Goal: Task Accomplishment & Management: Complete application form

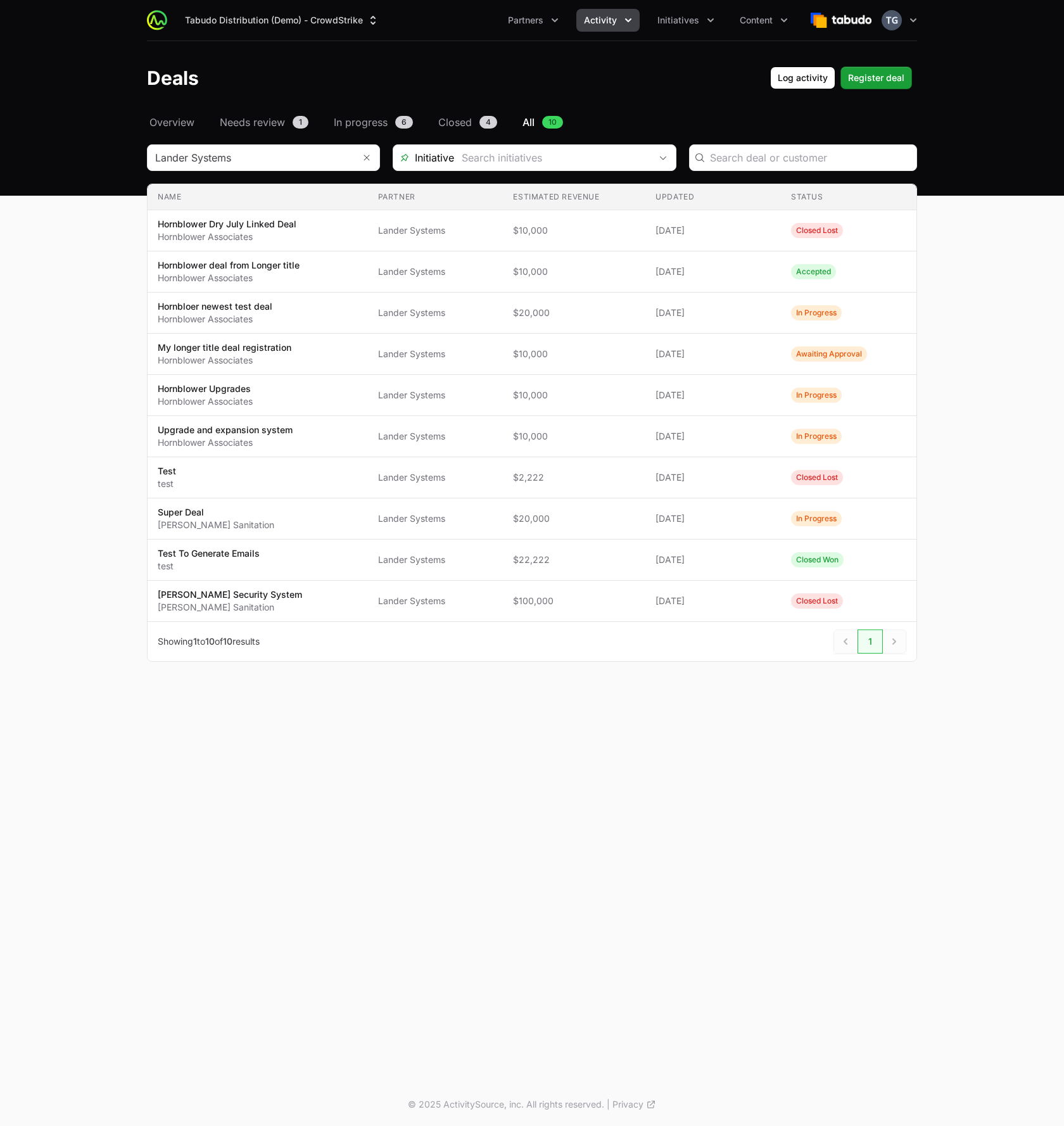
click at [325, 78] on div "Deals Log activity Log activity Register deal Register deal" at bounding box center [532, 77] width 770 height 23
click at [305, 15] on button "Tabudo Distribution (Demo) - CrowdStrike" at bounding box center [282, 20] width 210 height 23
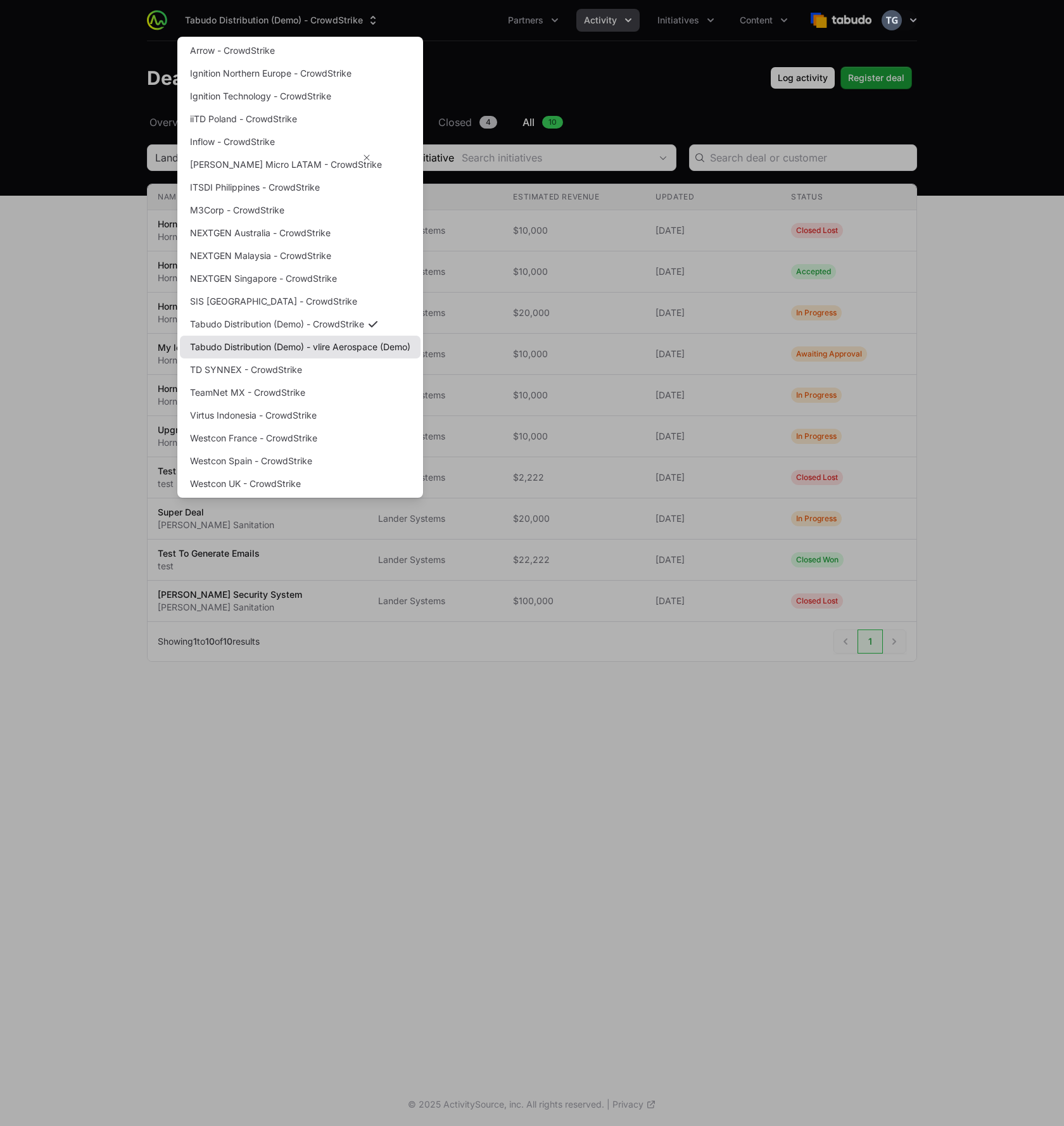
click at [312, 348] on link "Tabudo Distribution (Demo) - vlire Aerospace (Demo)" at bounding box center [300, 347] width 241 height 23
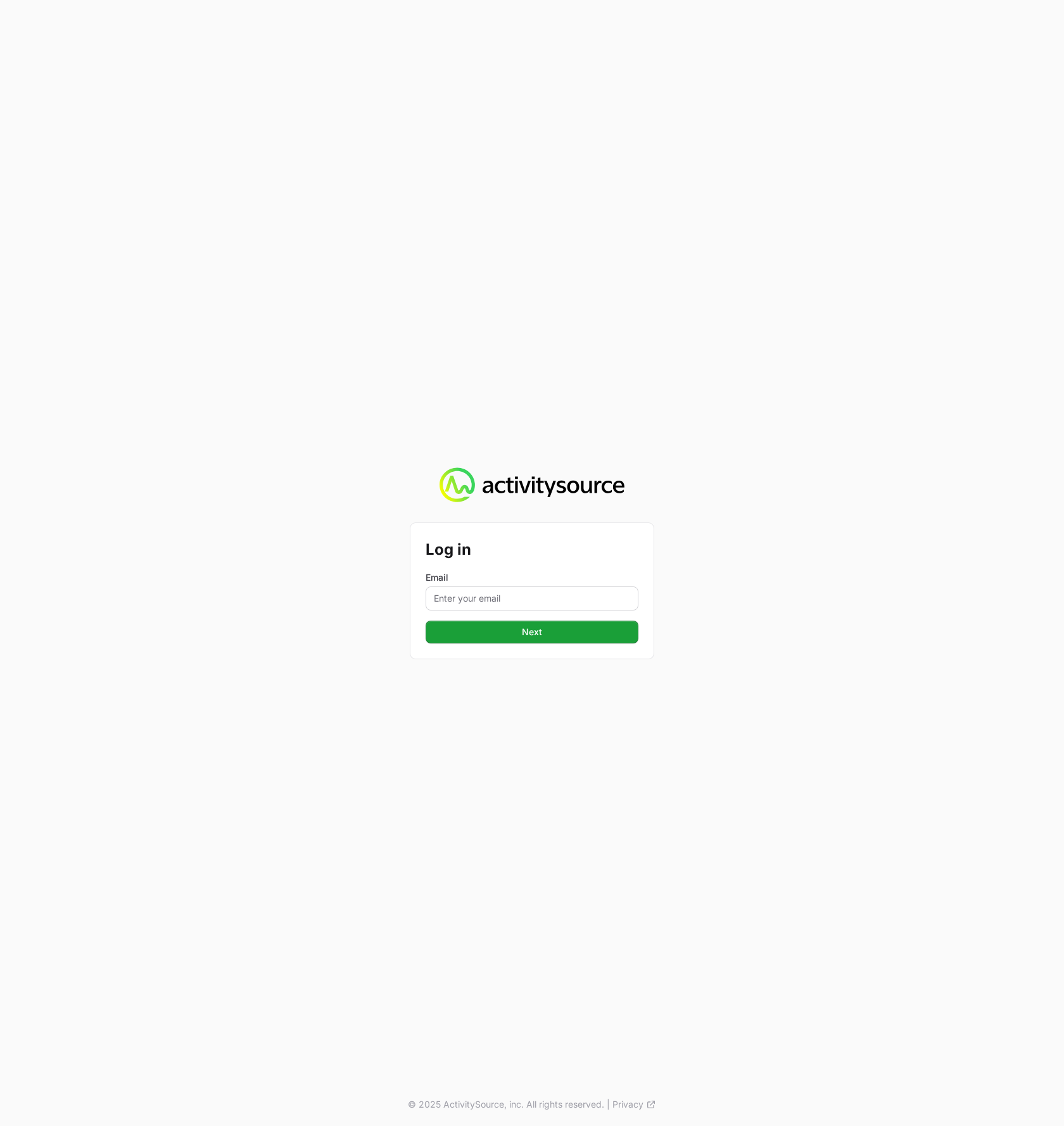
click at [472, 610] on form "Log in Email Next Next" at bounding box center [532, 590] width 213 height 105
click at [471, 603] on input "Email" at bounding box center [532, 598] width 213 height 24
type input "timothy@landersystems.com"
click at [464, 632] on span "Next" at bounding box center [531, 632] width 198 height 15
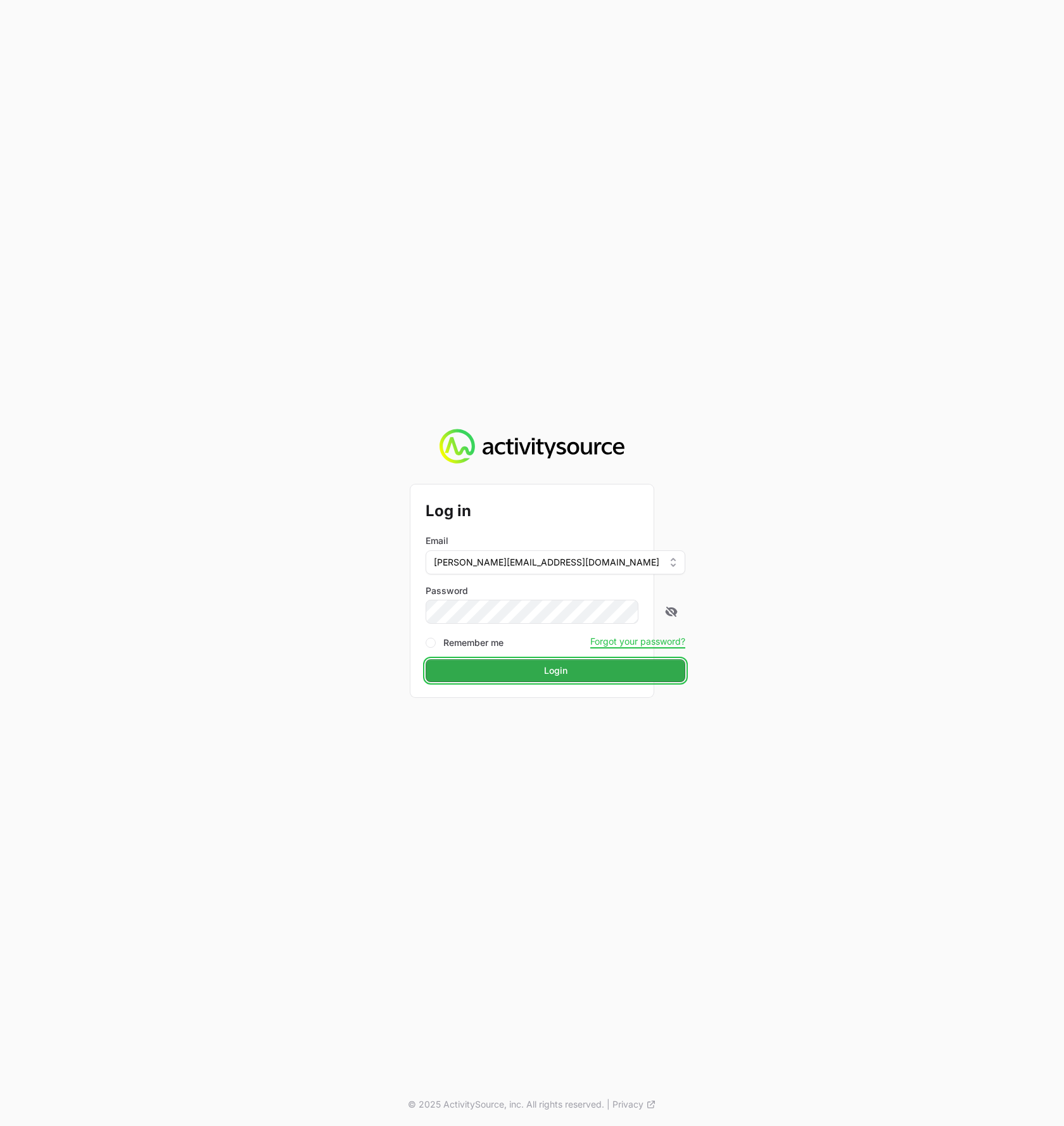
click at [521, 680] on button "Login Login" at bounding box center [555, 671] width 260 height 23
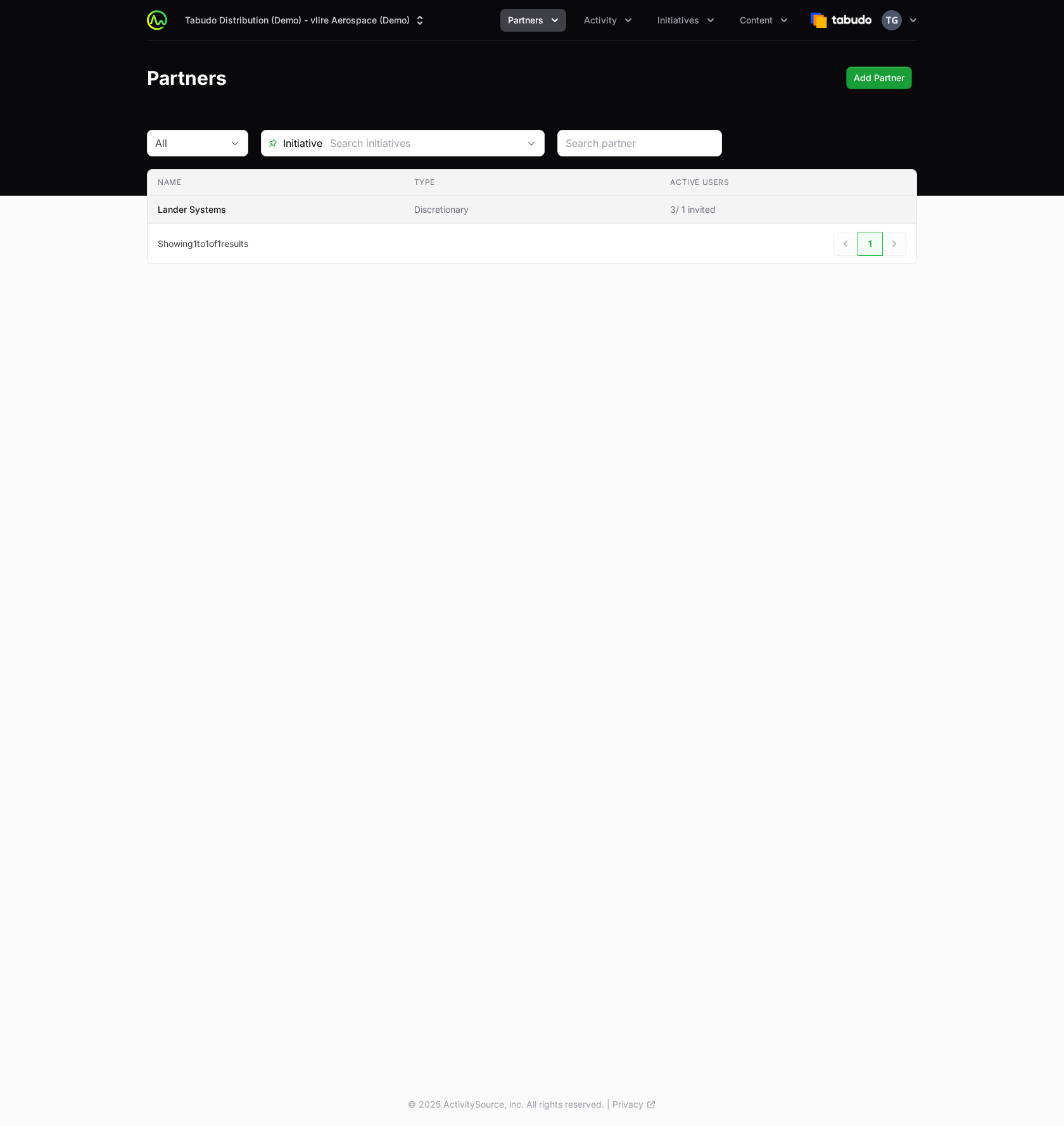
click at [393, 203] on td "Name Lander Systems" at bounding box center [276, 210] width 256 height 28
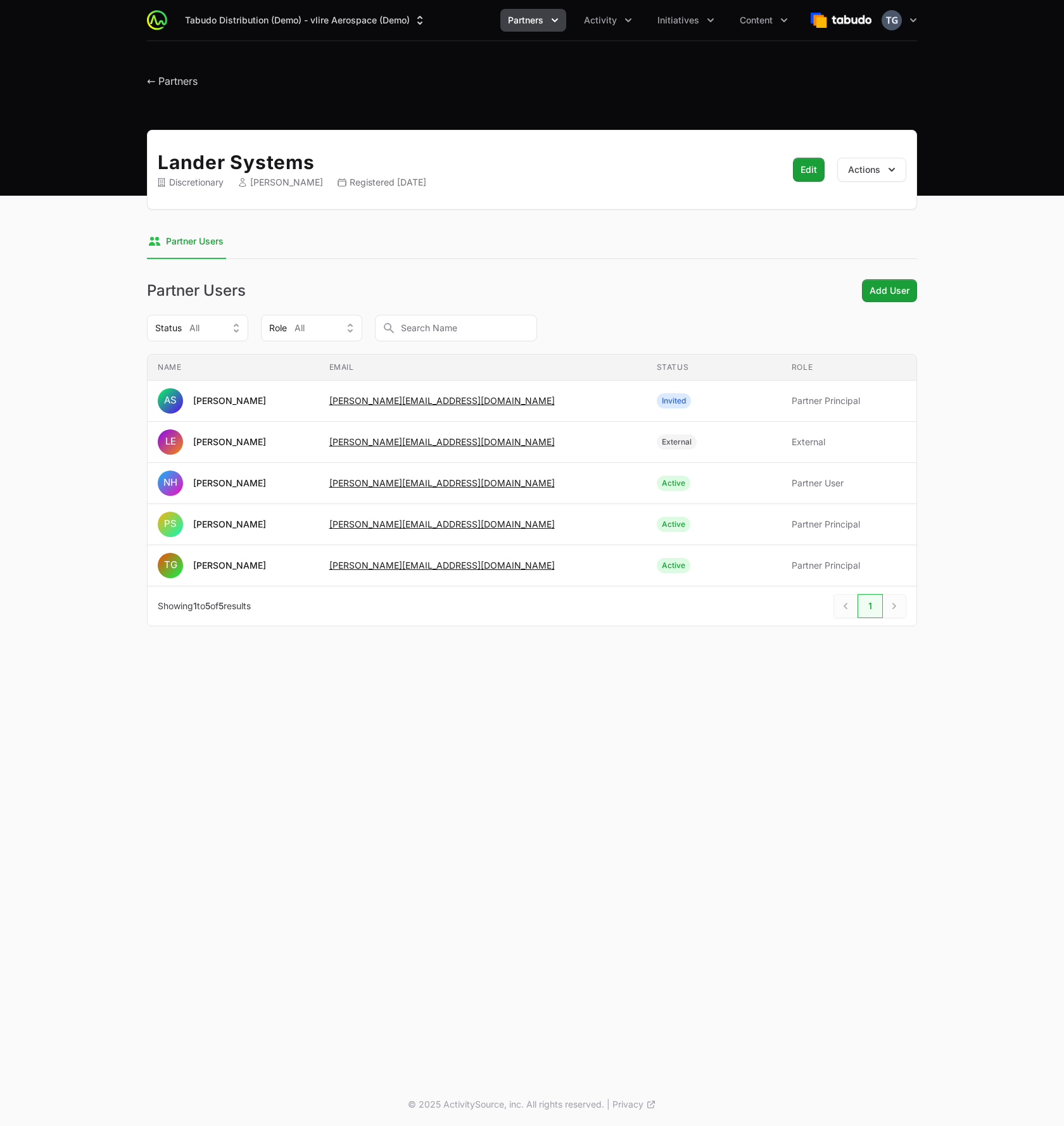
click at [518, 133] on div "Lander Systems Discretionary Peter Spillane Registered August 15th 2024 Edit Ed…" at bounding box center [532, 169] width 770 height 80
click at [548, 15] on button "Partners" at bounding box center [533, 20] width 66 height 23
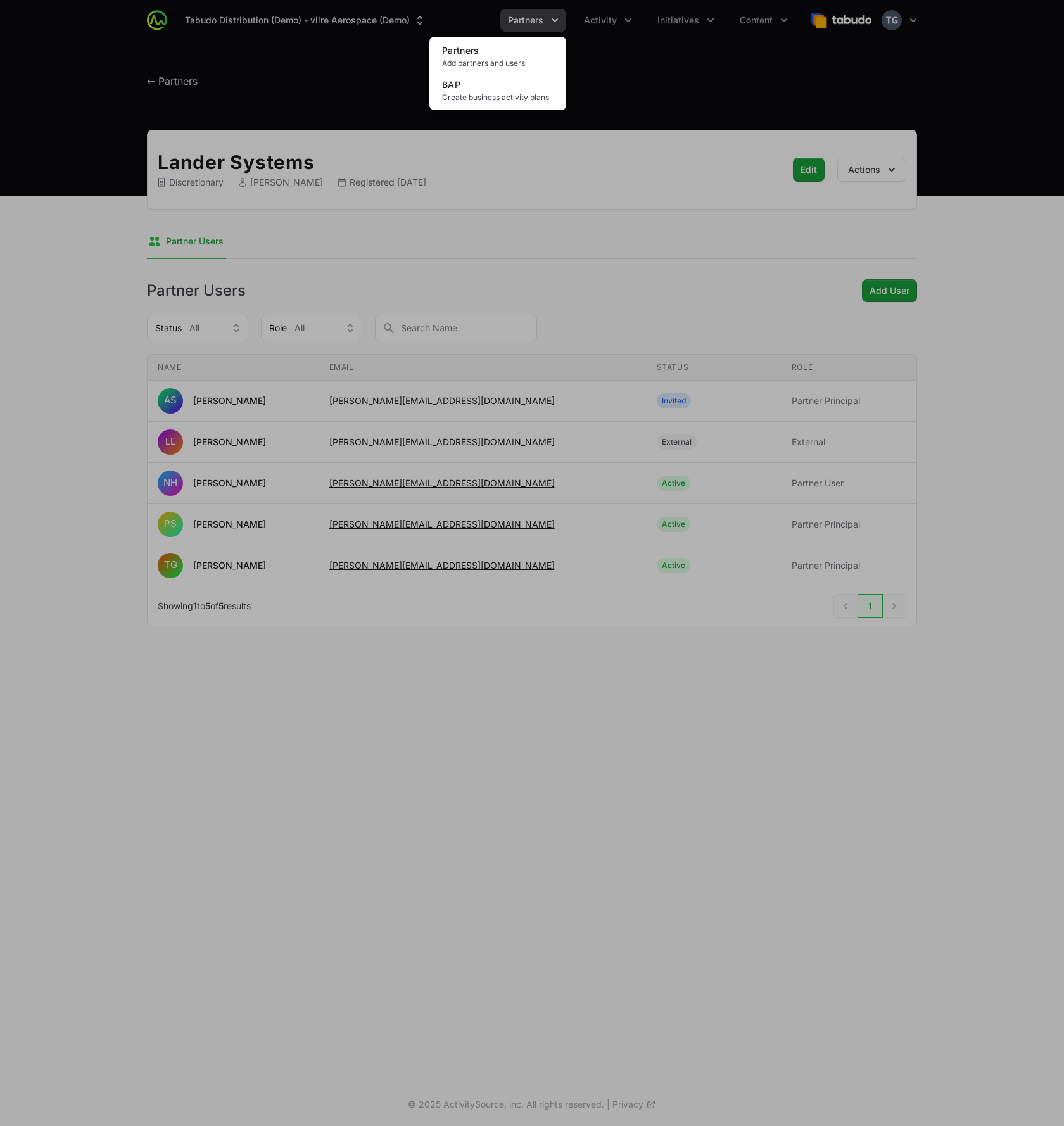
click at [548, 15] on div "Partners menu" at bounding box center [532, 563] width 1064 height 1126
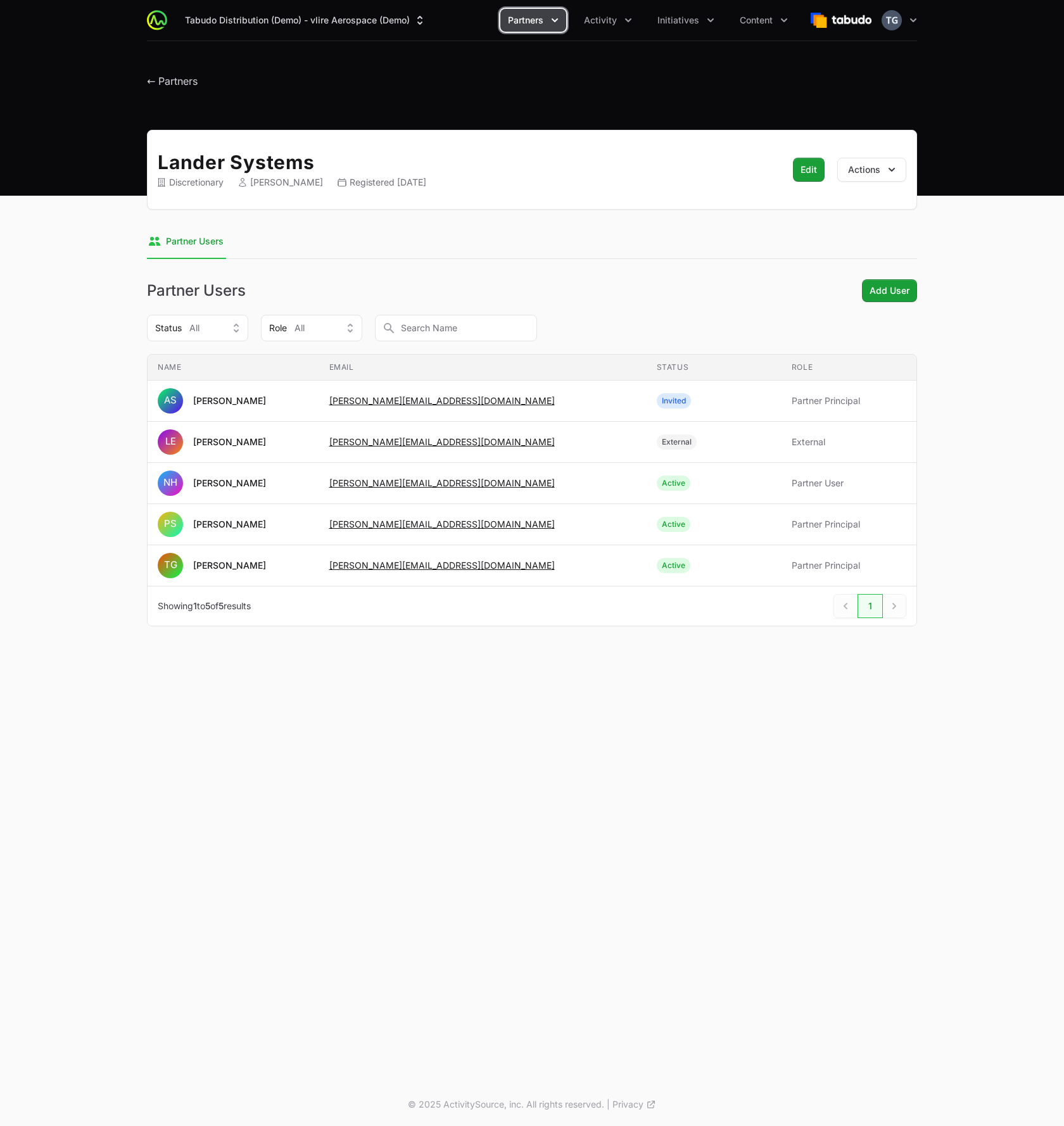
click at [548, 15] on button "Partners" at bounding box center [533, 20] width 66 height 23
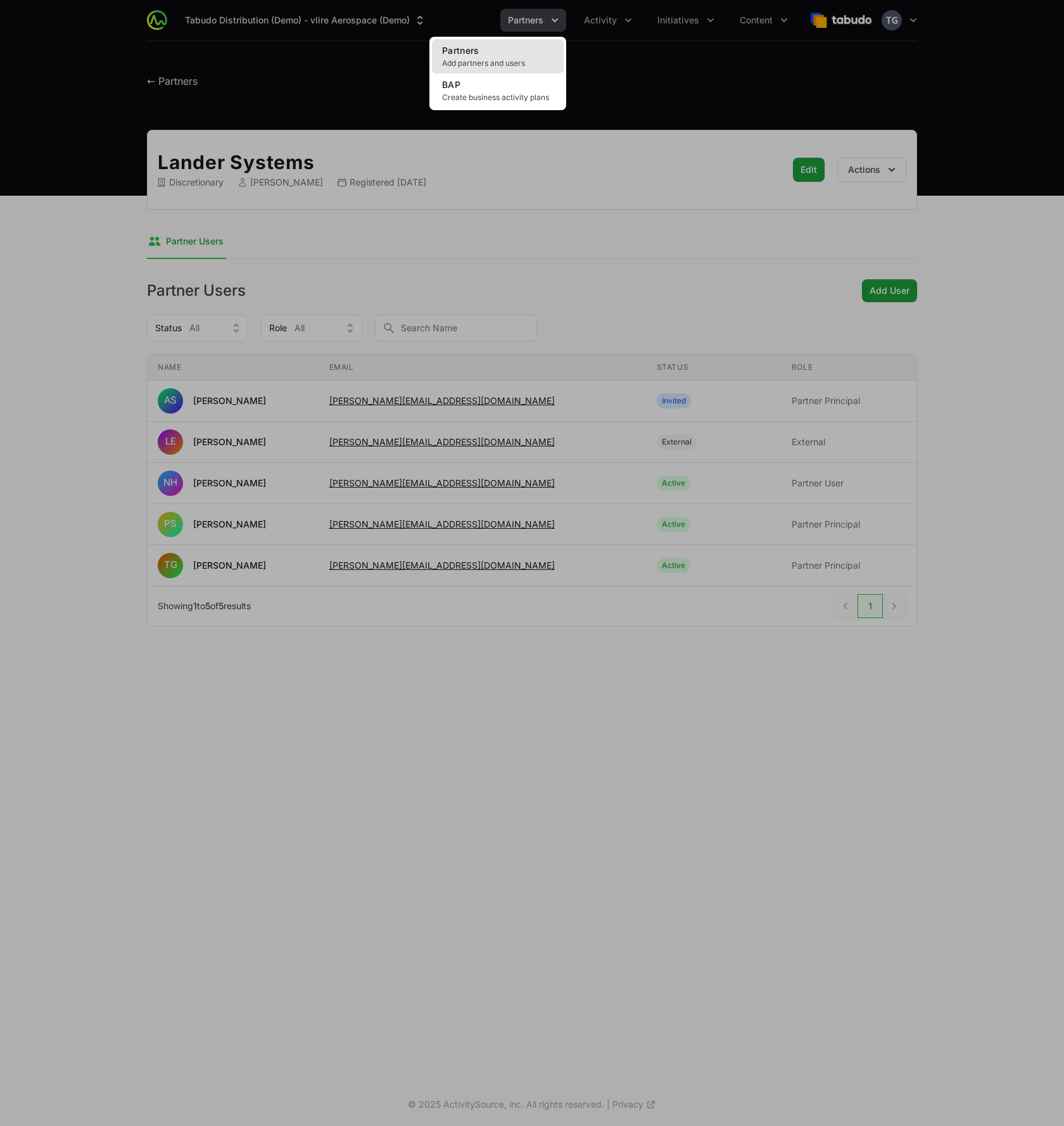
click at [526, 58] on link "Partners Add partners and users" at bounding box center [498, 56] width 132 height 34
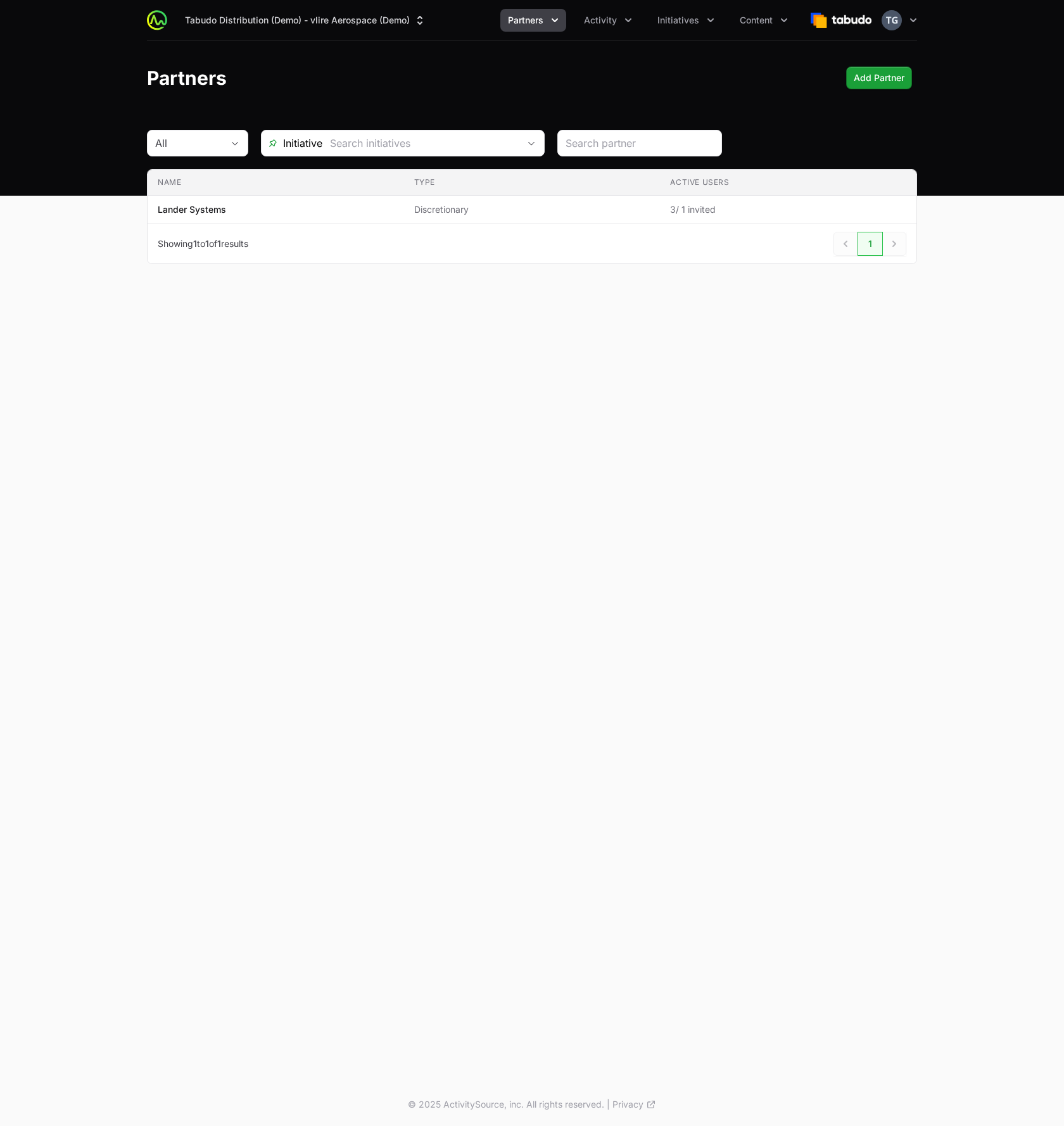
click at [369, 4] on div "Tabudo Distribution (Demo) - vlire Aerospace (Demo) Partners Activity Initiativ…" at bounding box center [532, 20] width 770 height 41
click at [369, 10] on button "Tabudo Distribution (Demo) - vlire Aerospace (Demo)" at bounding box center [305, 20] width 256 height 23
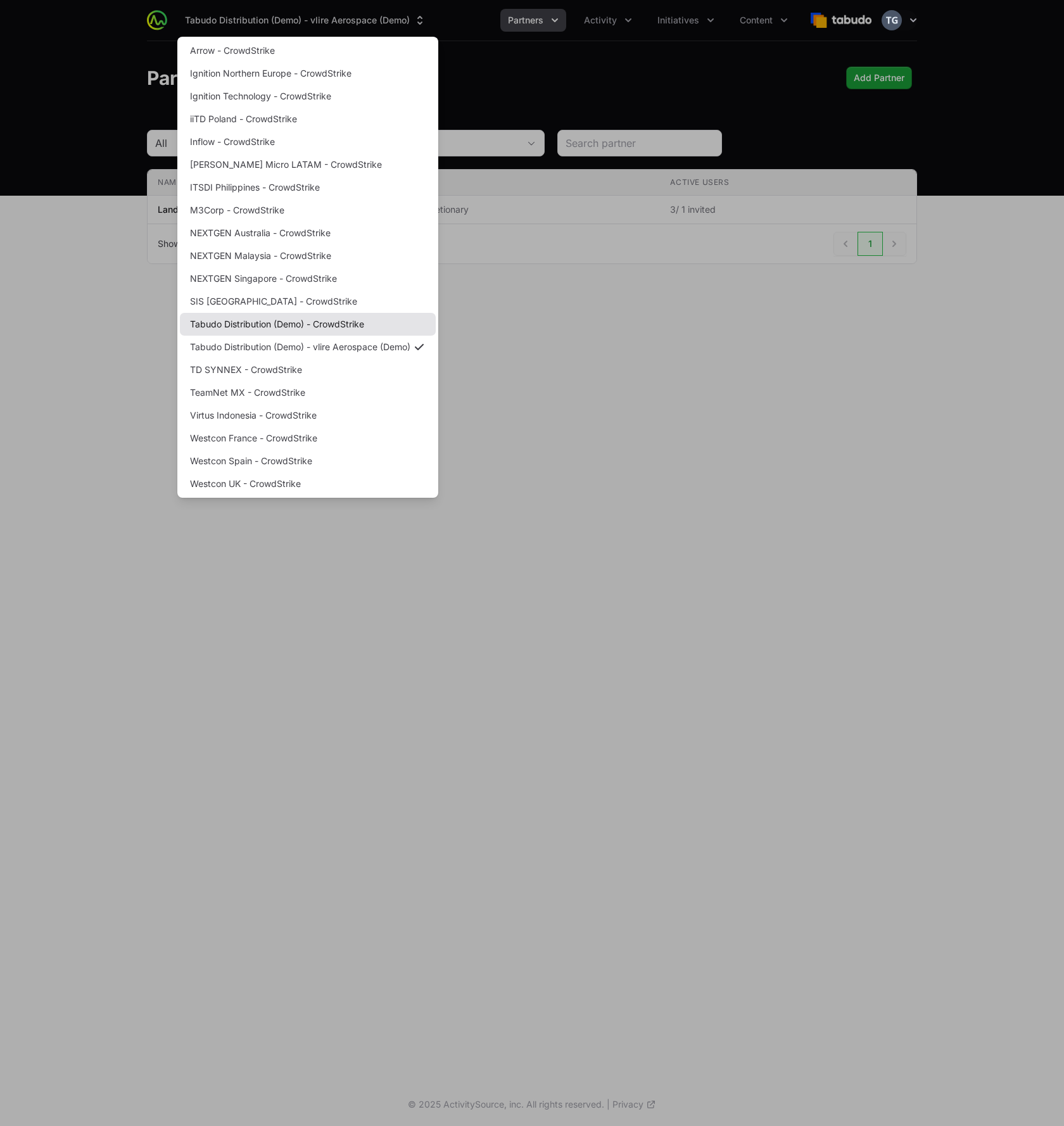
click at [347, 324] on link "Tabudo Distribution (Demo) - CrowdStrike" at bounding box center [308, 324] width 256 height 23
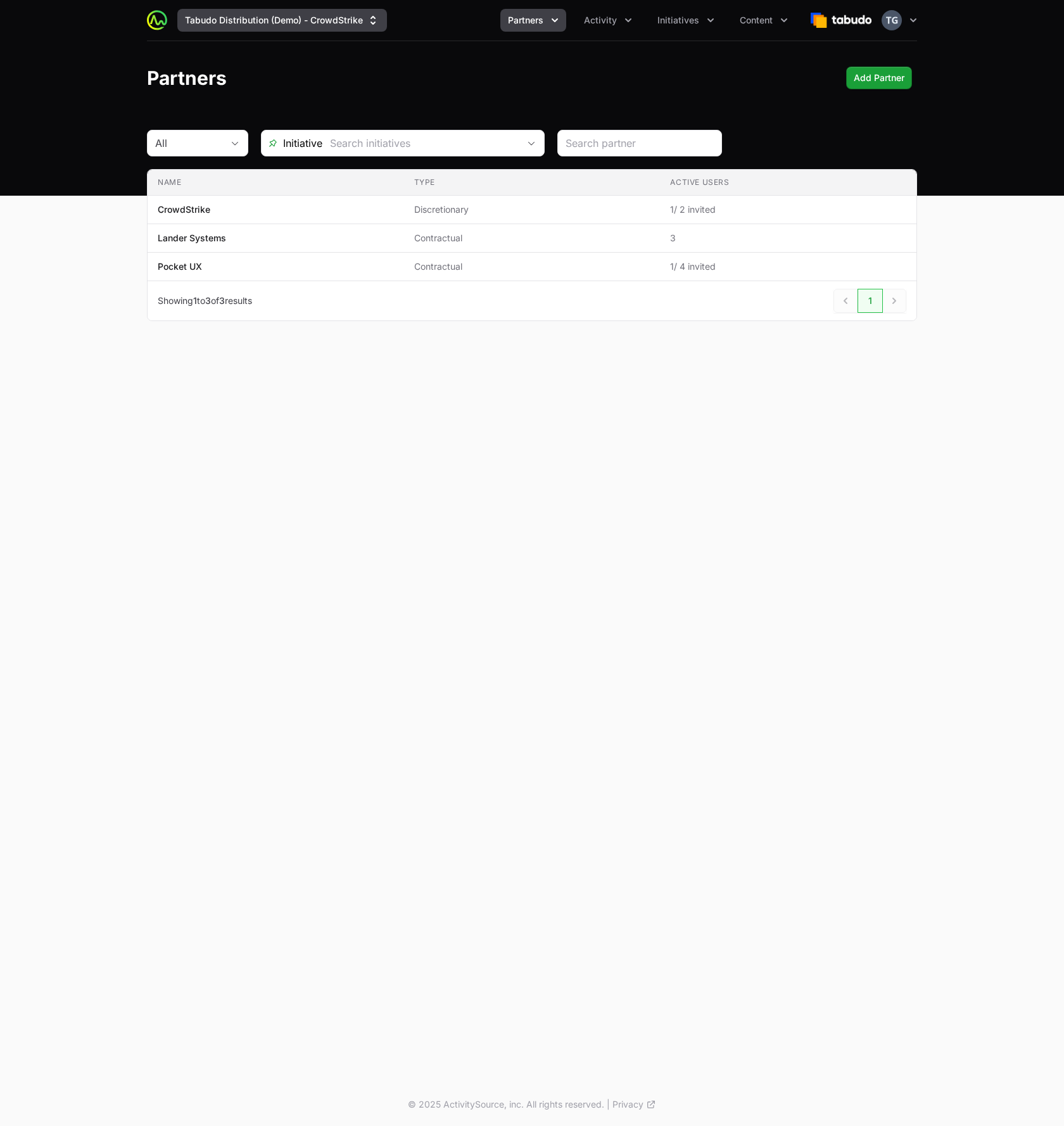
click at [338, 24] on button "Tabudo Distribution (Demo) - CrowdStrike" at bounding box center [282, 20] width 210 height 23
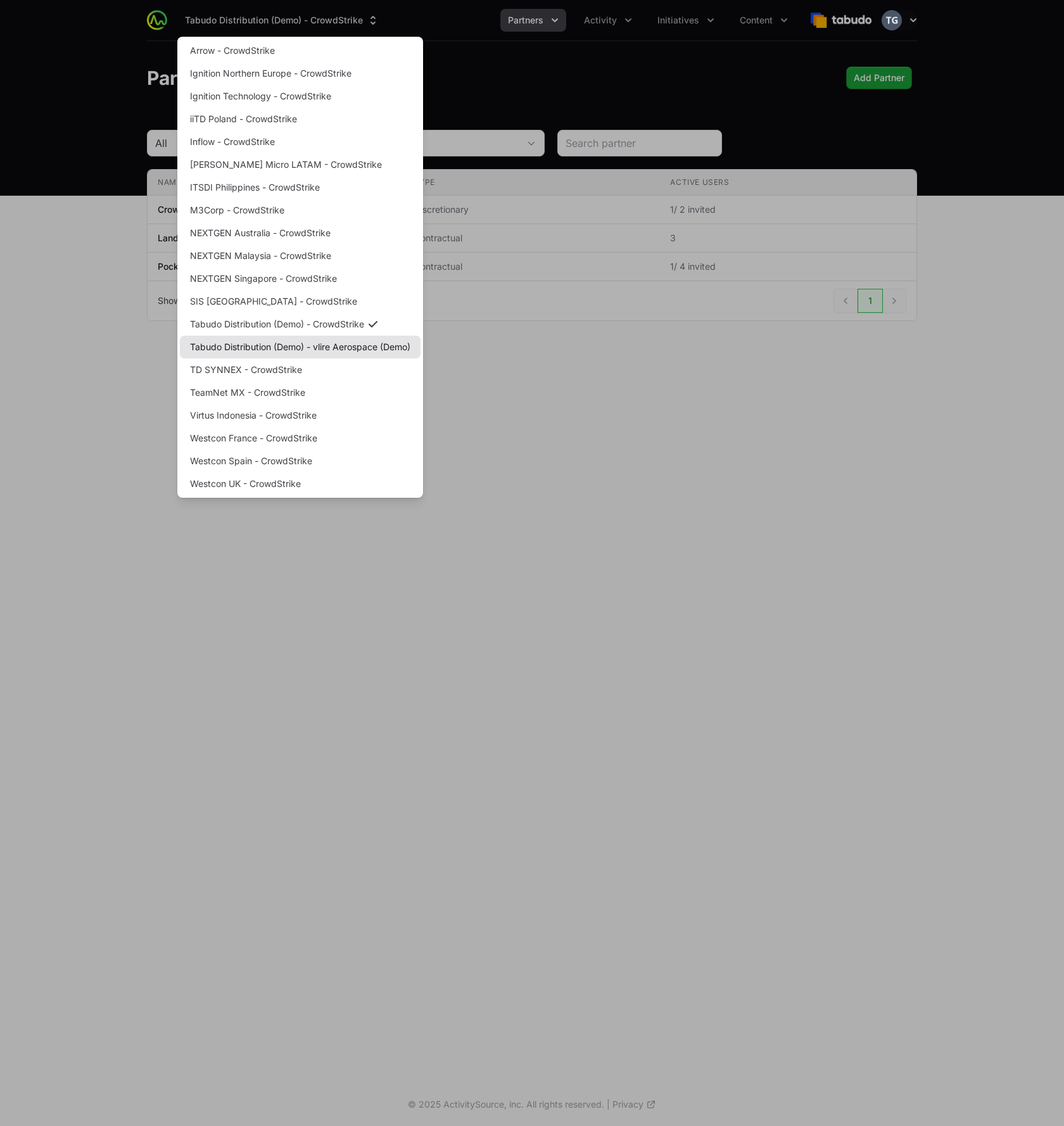
click at [325, 352] on link "Tabudo Distribution (Demo) - vlire Aerospace (Demo)" at bounding box center [300, 347] width 241 height 23
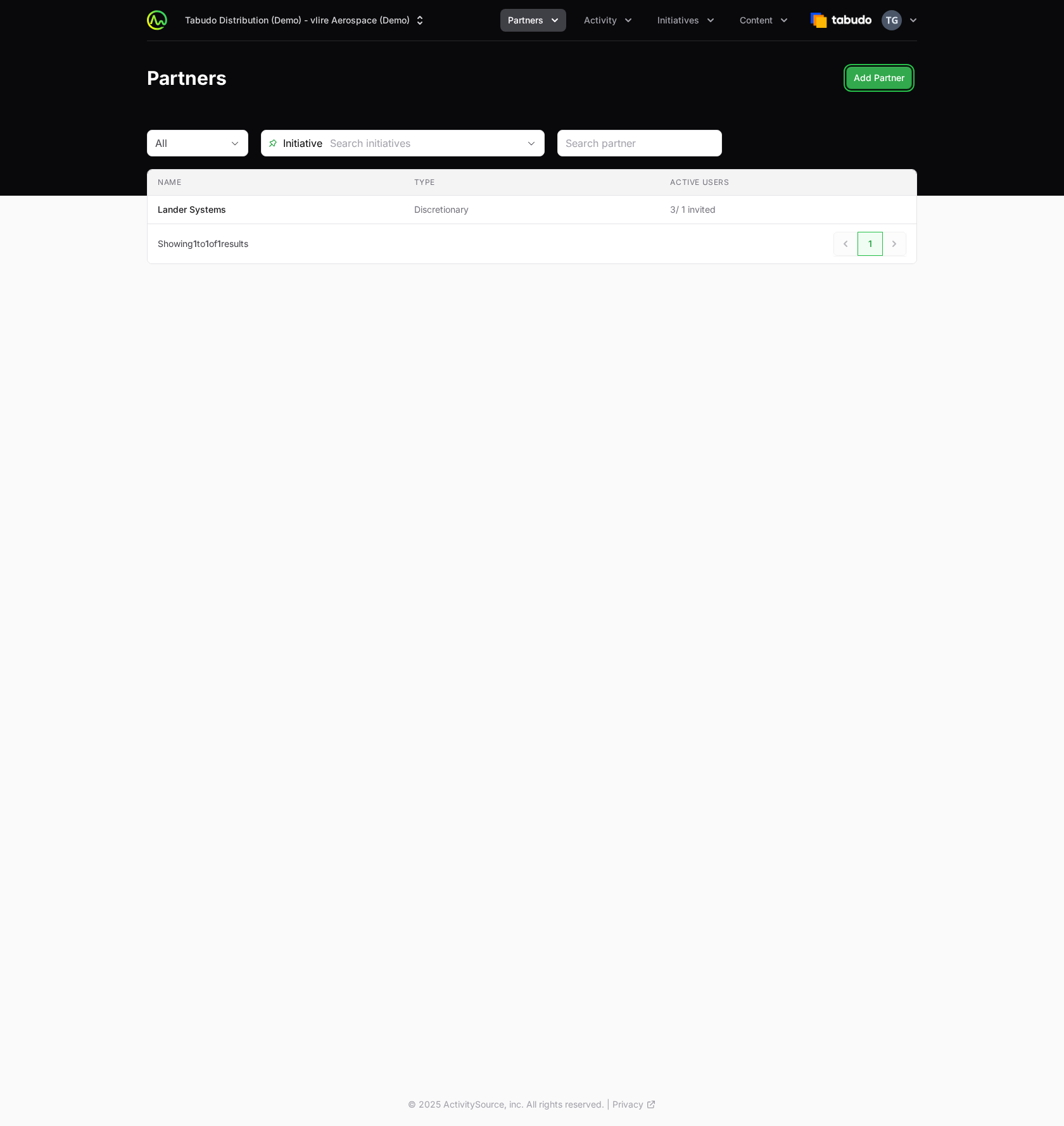
click at [878, 75] on span "Add Partner" at bounding box center [879, 78] width 51 height 15
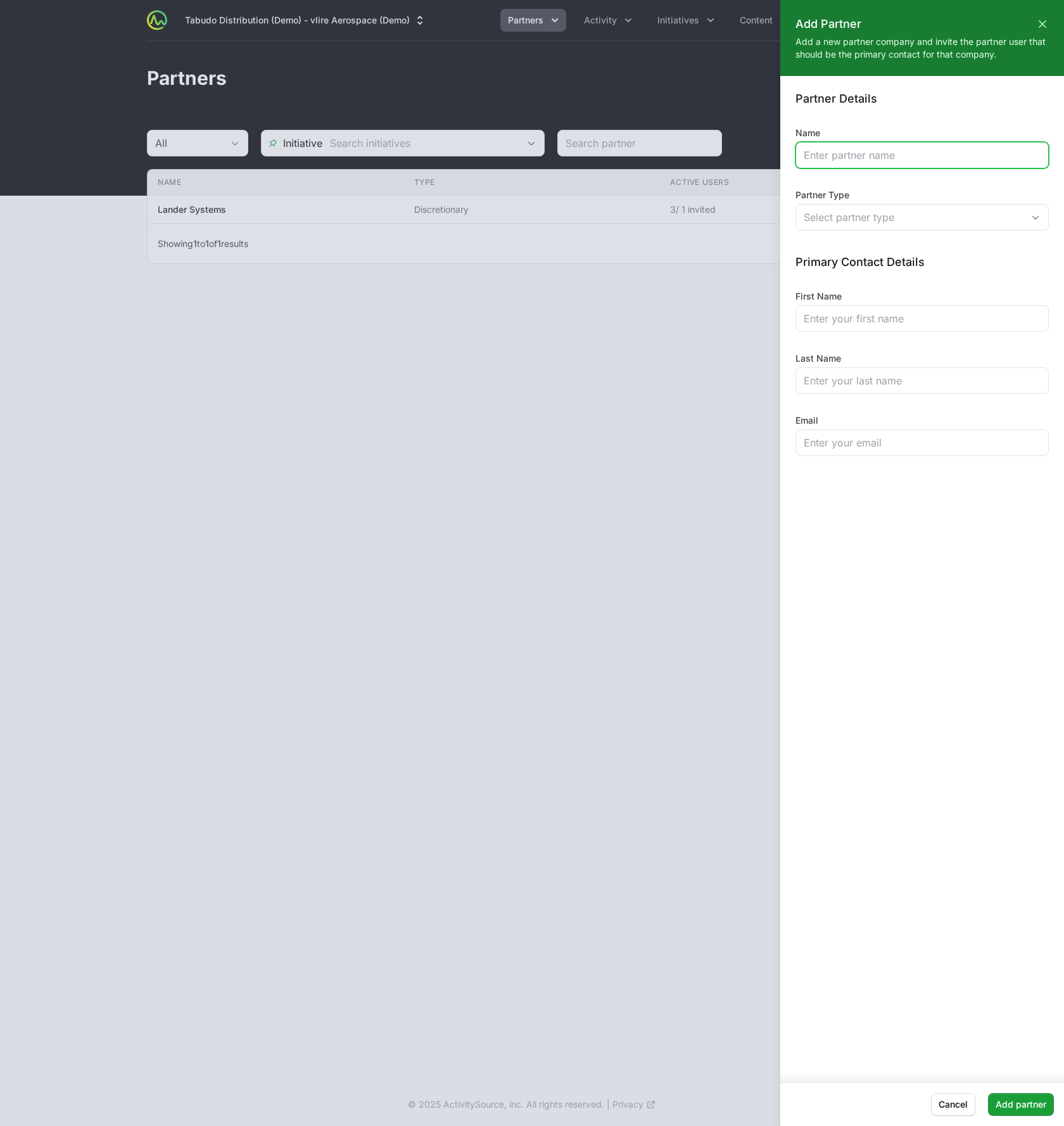
click at [861, 157] on input "Name" at bounding box center [922, 156] width 237 height 15
type input "Pocket UX"
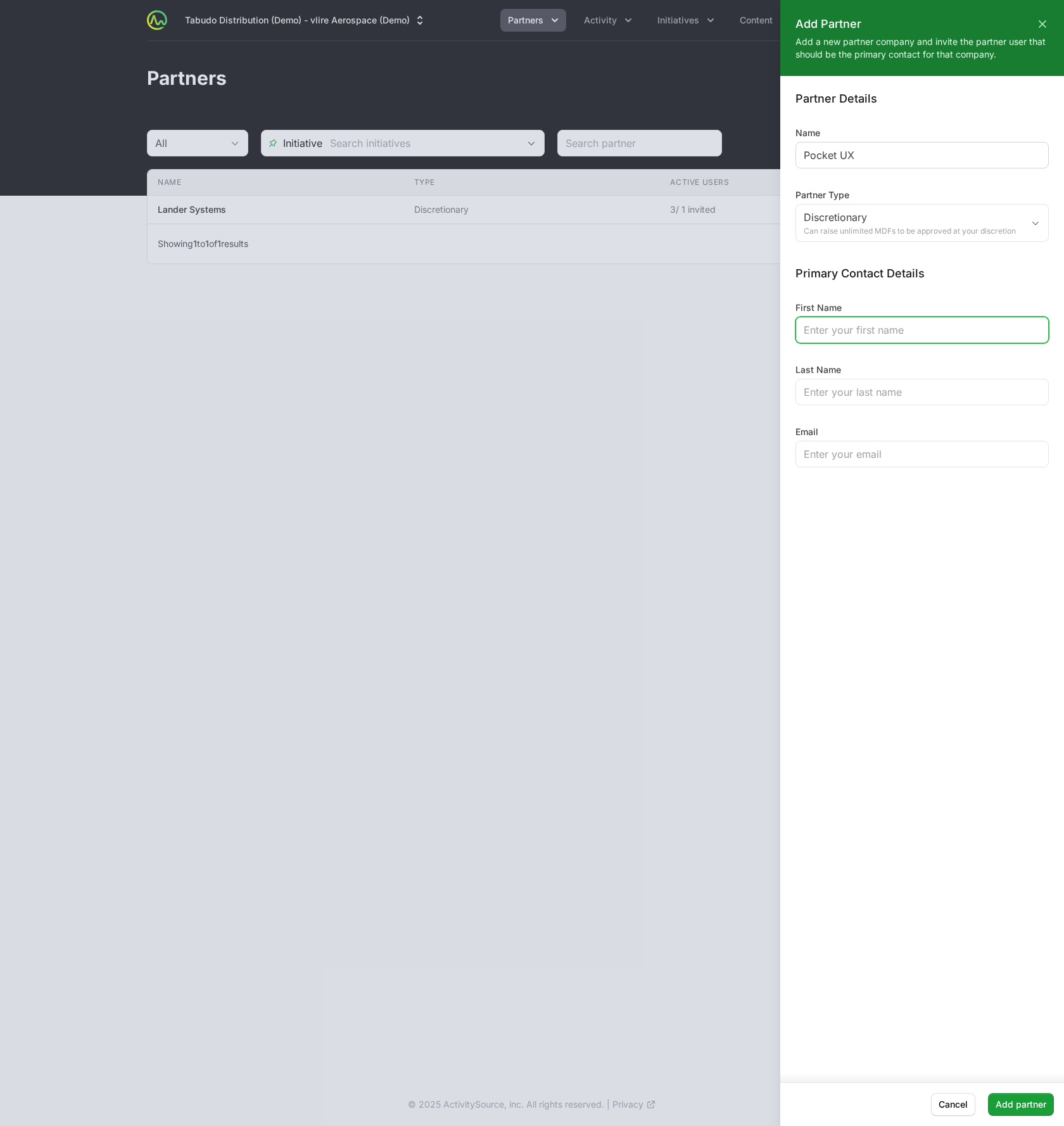
type input "P"
type input "Timothy"
type input "Pocket"
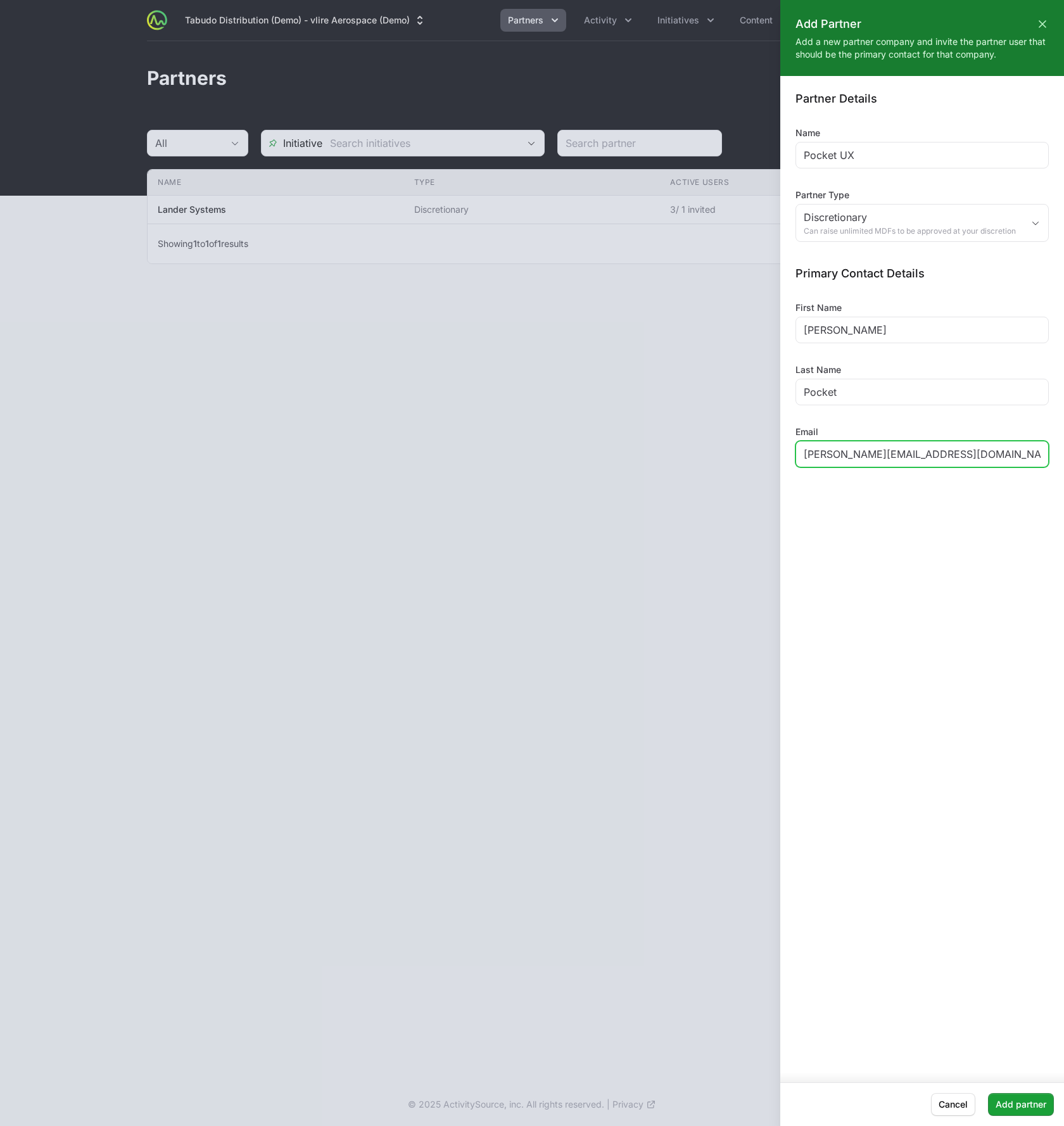
type input "timothy+vliredemo@pocketux.net"
click at [913, 559] on div "Partner Details Name Pocket UX Partner Type Discretionary Can raise unlimited M…" at bounding box center [922, 574] width 284 height 996
click at [842, 394] on input "Pocket" at bounding box center [922, 392] width 237 height 15
click at [866, 488] on div "Partner Details Name Pocket UX Partner Type Discretionary Can raise unlimited M…" at bounding box center [922, 574] width 284 height 996
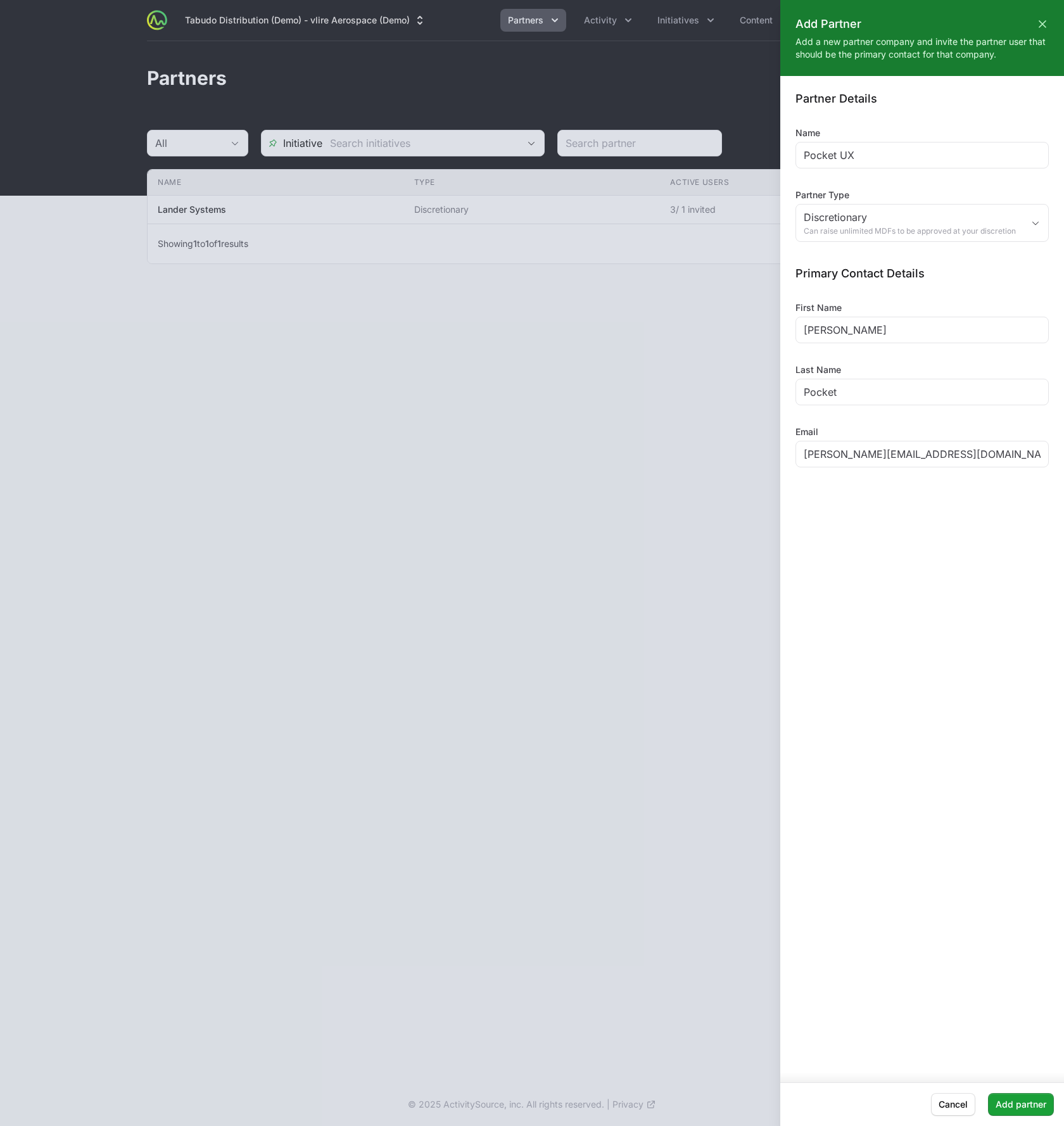
click at [852, 361] on div "Partner Details Name Pocket UX Partner Type Discretionary Can raise unlimited M…" at bounding box center [922, 279] width 253 height 376
click at [1013, 1106] on span "Add partner" at bounding box center [1021, 1104] width 51 height 15
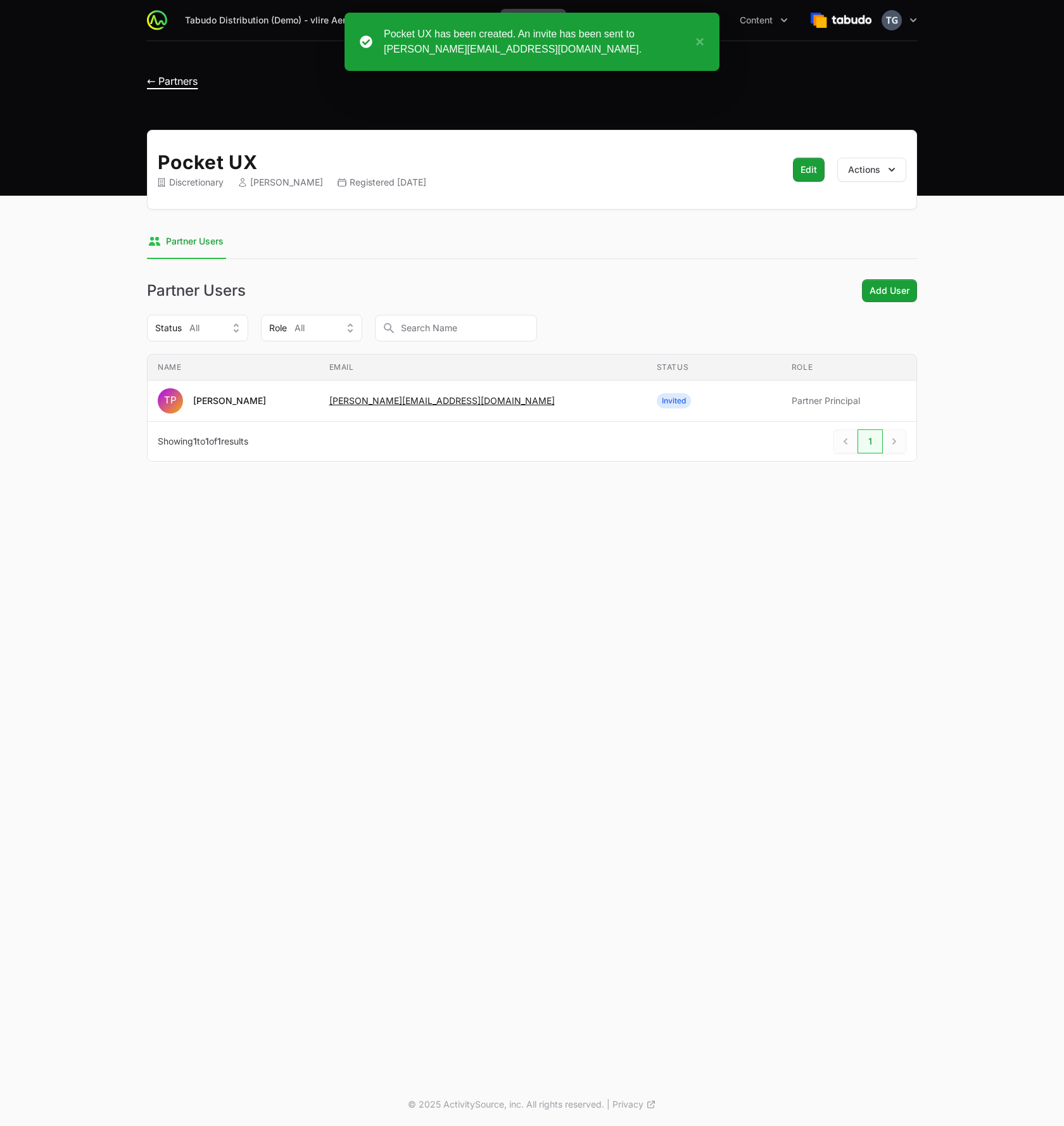
click at [174, 80] on span "← Partners" at bounding box center [172, 81] width 51 height 13
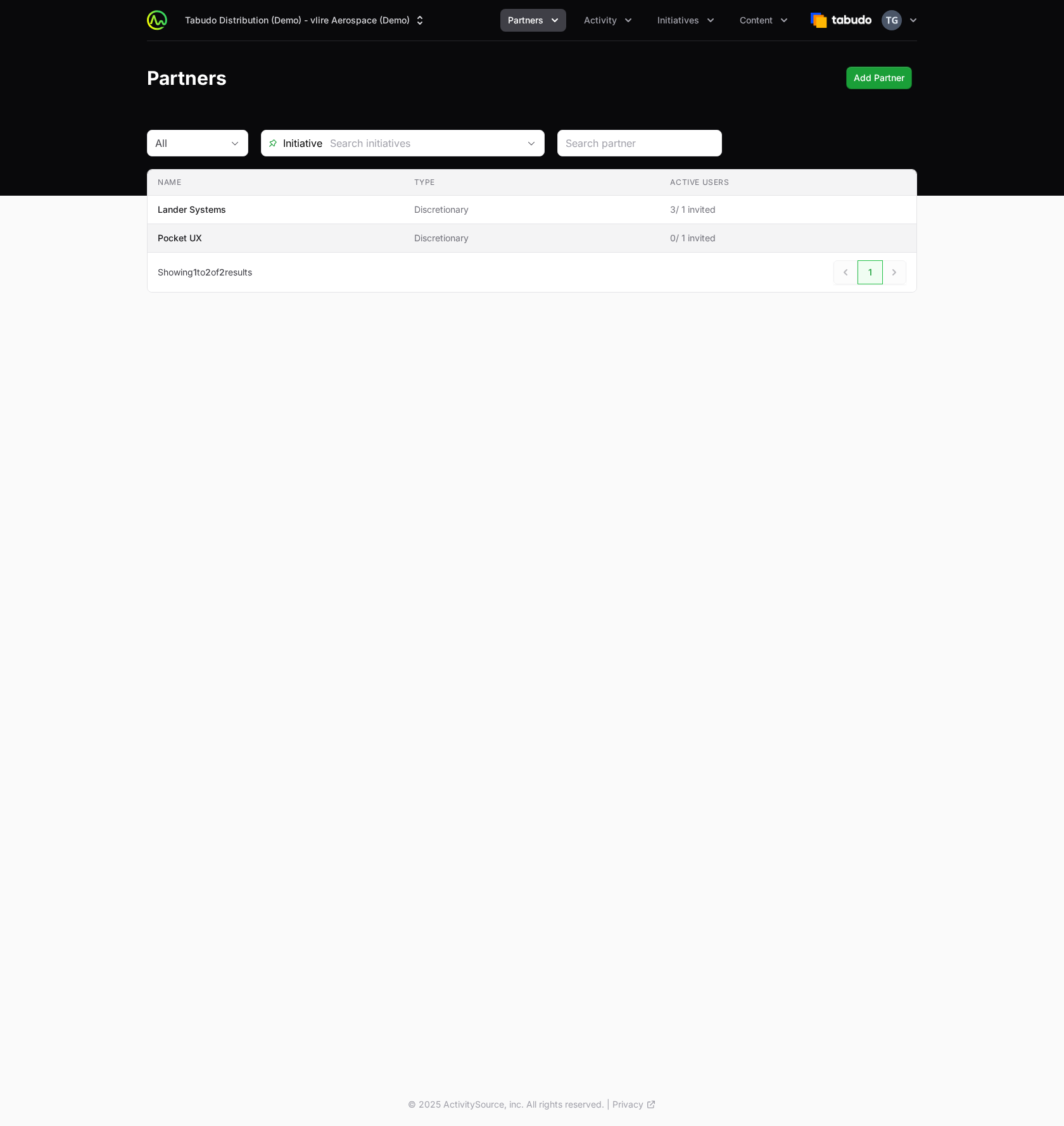
click at [200, 239] on p "Pocket UX" at bounding box center [179, 238] width 44 height 13
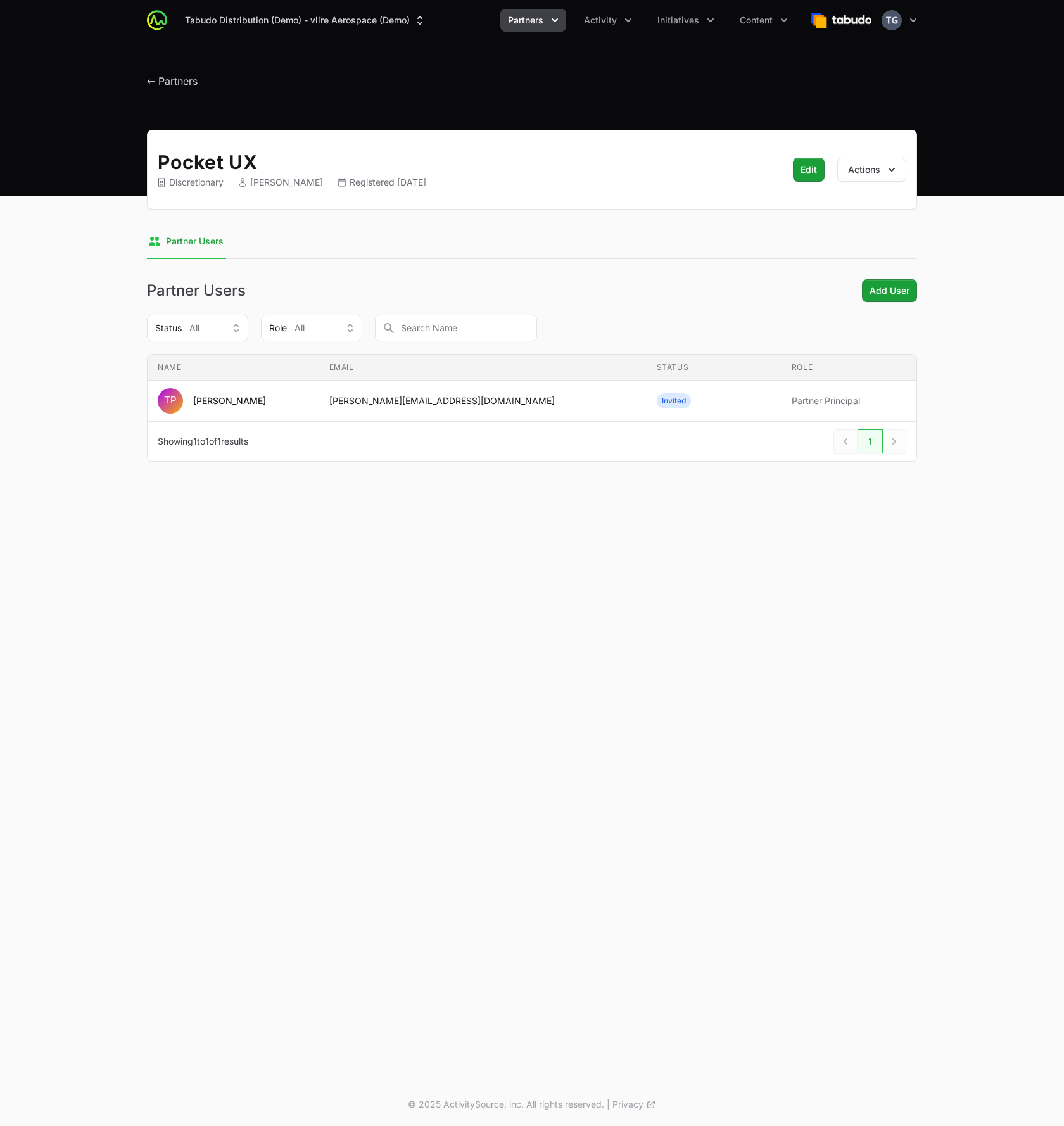
click at [380, 547] on div "Tabudo Distribution (Demo) - vlire Aerospace (Demo) Partners Activity Initiativ…" at bounding box center [532, 541] width 1064 height 1083
click at [889, 293] on span "Add User" at bounding box center [889, 291] width 40 height 15
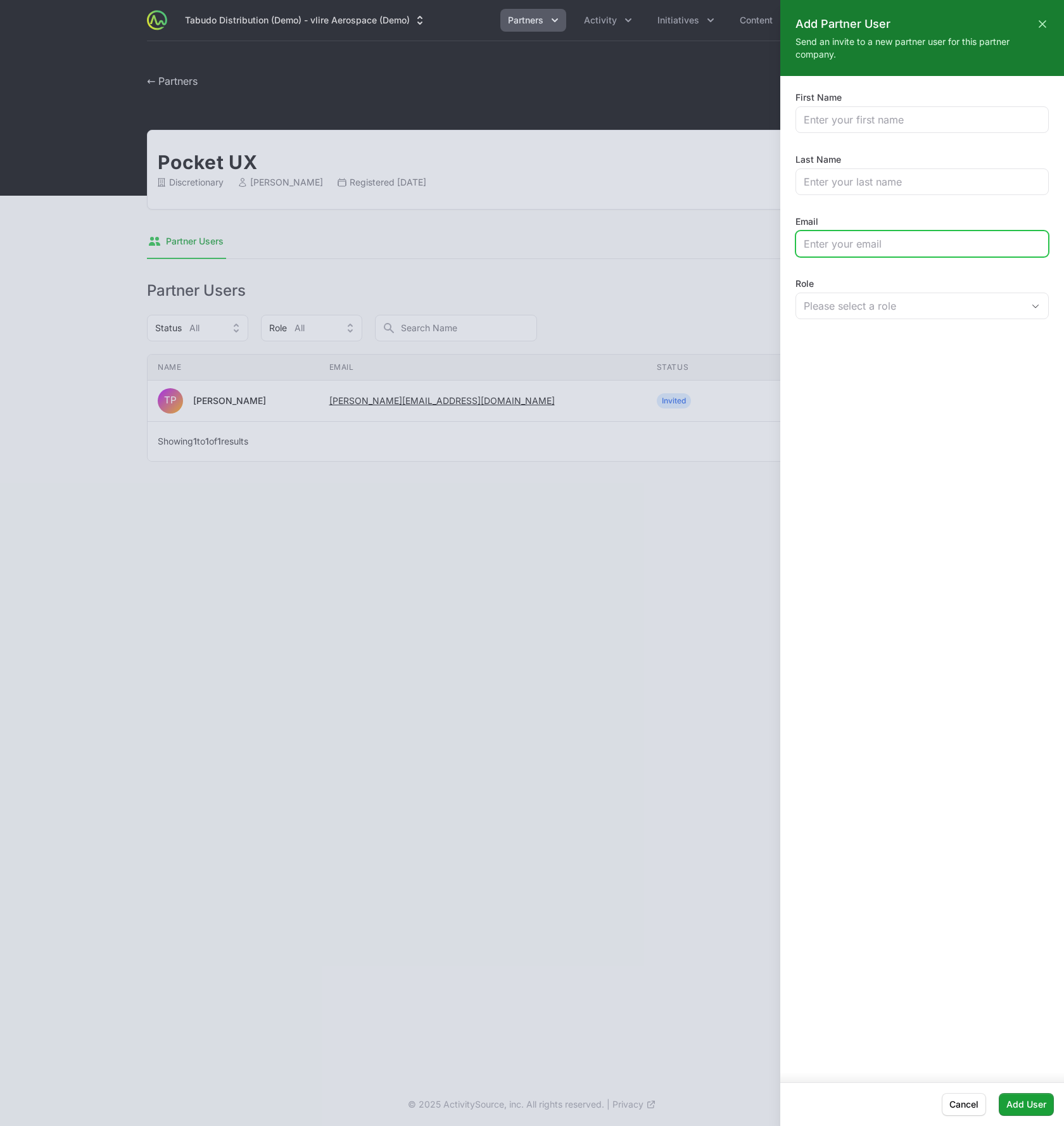
click at [821, 249] on input "Email" at bounding box center [922, 244] width 237 height 15
type input "timothy+vlire_sales@pocketux.net"
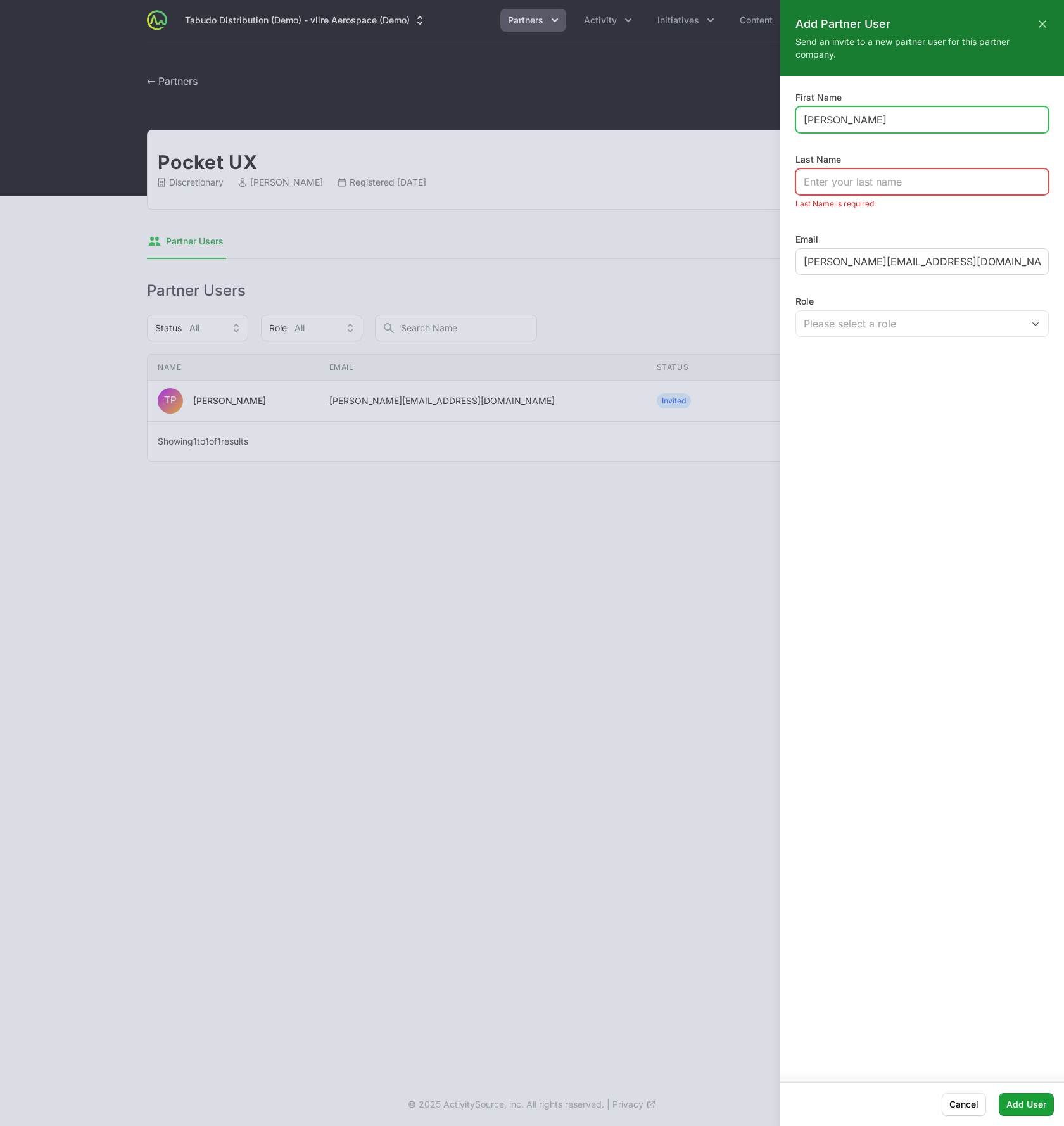
type input "Timothy"
type input "Sally"
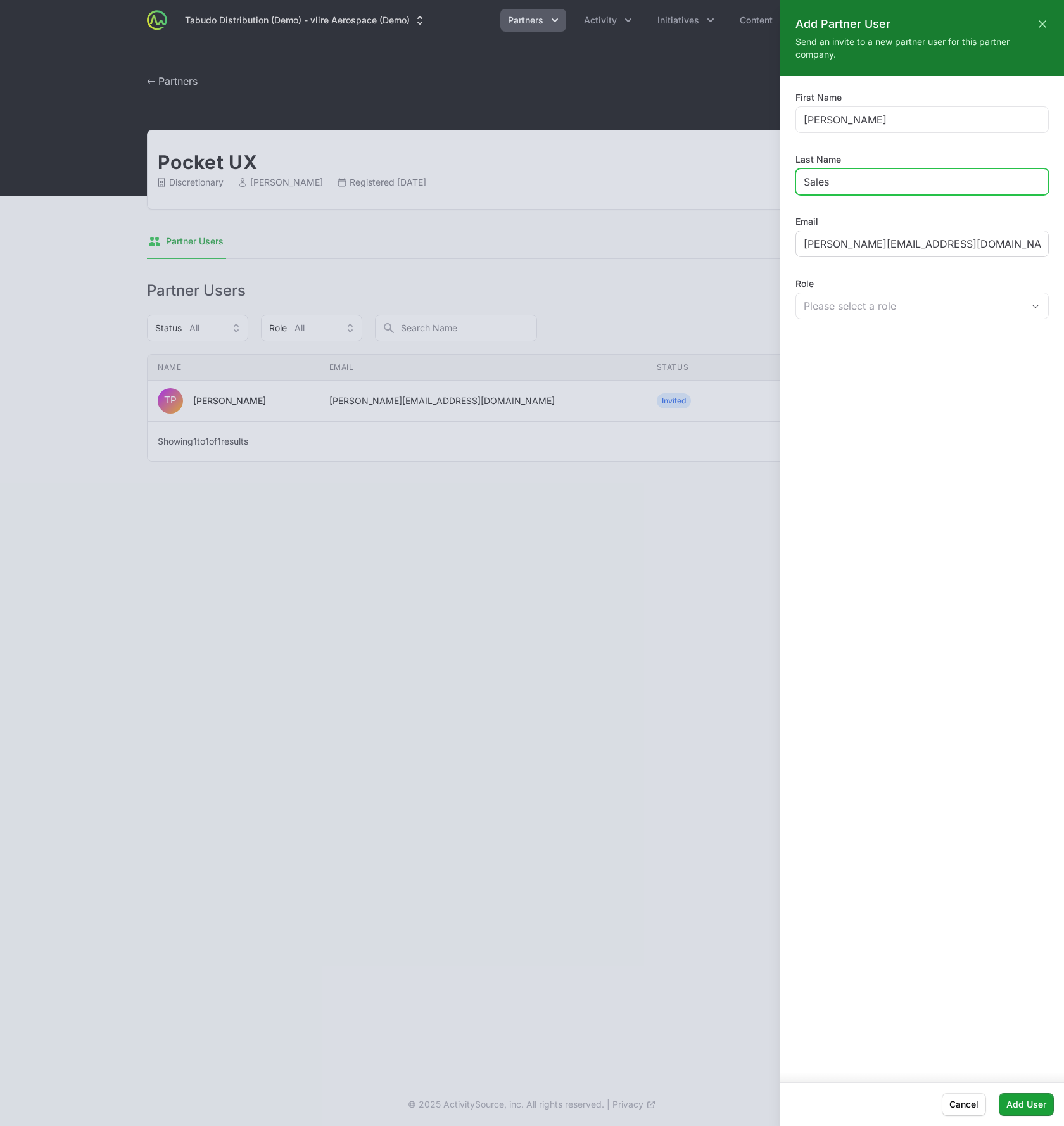
type input "Sales"
click at [866, 315] on button "Partner Principal" at bounding box center [922, 306] width 252 height 25
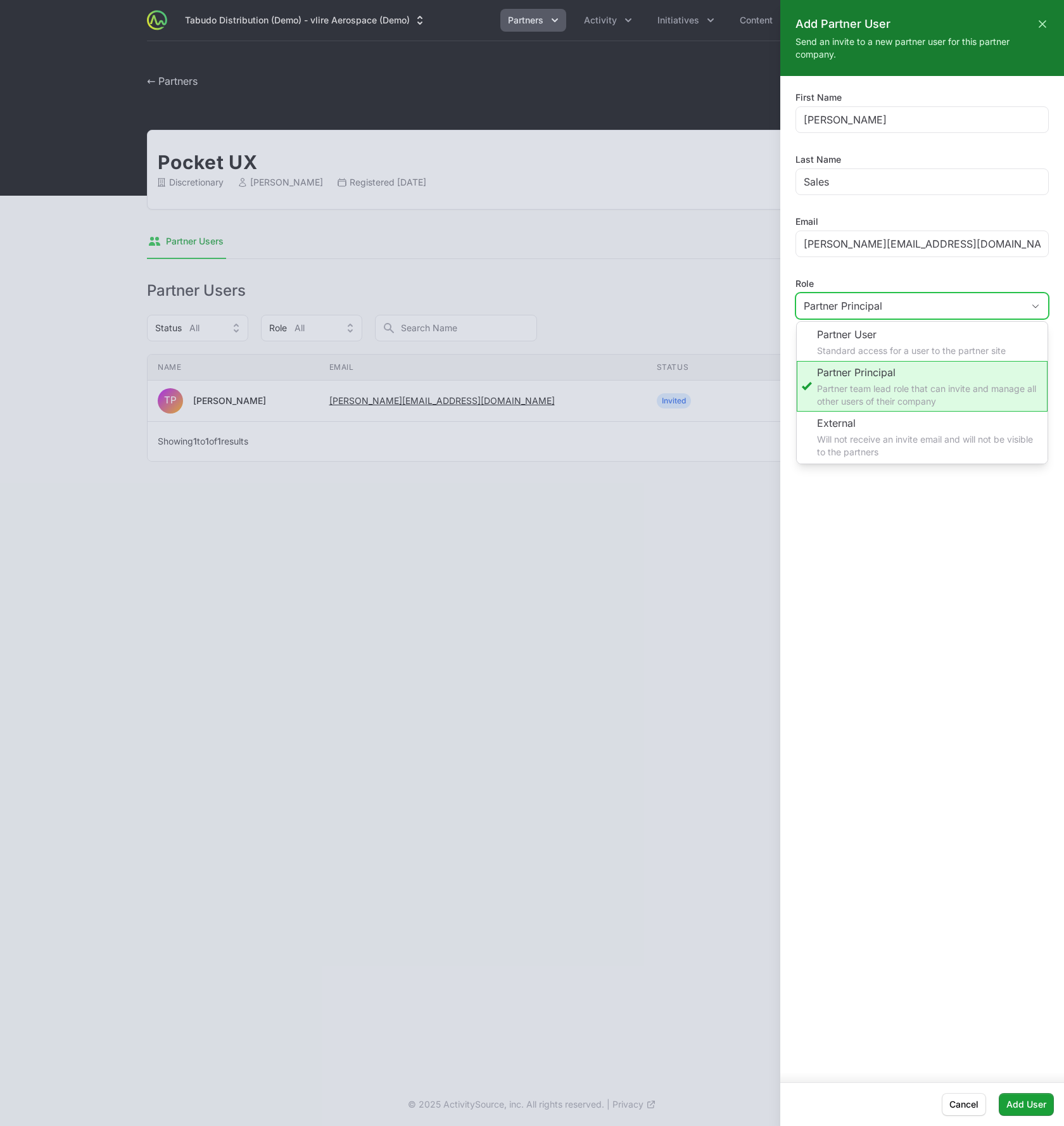
click at [862, 305] on span "Partner Principal" at bounding box center [843, 306] width 79 height 15
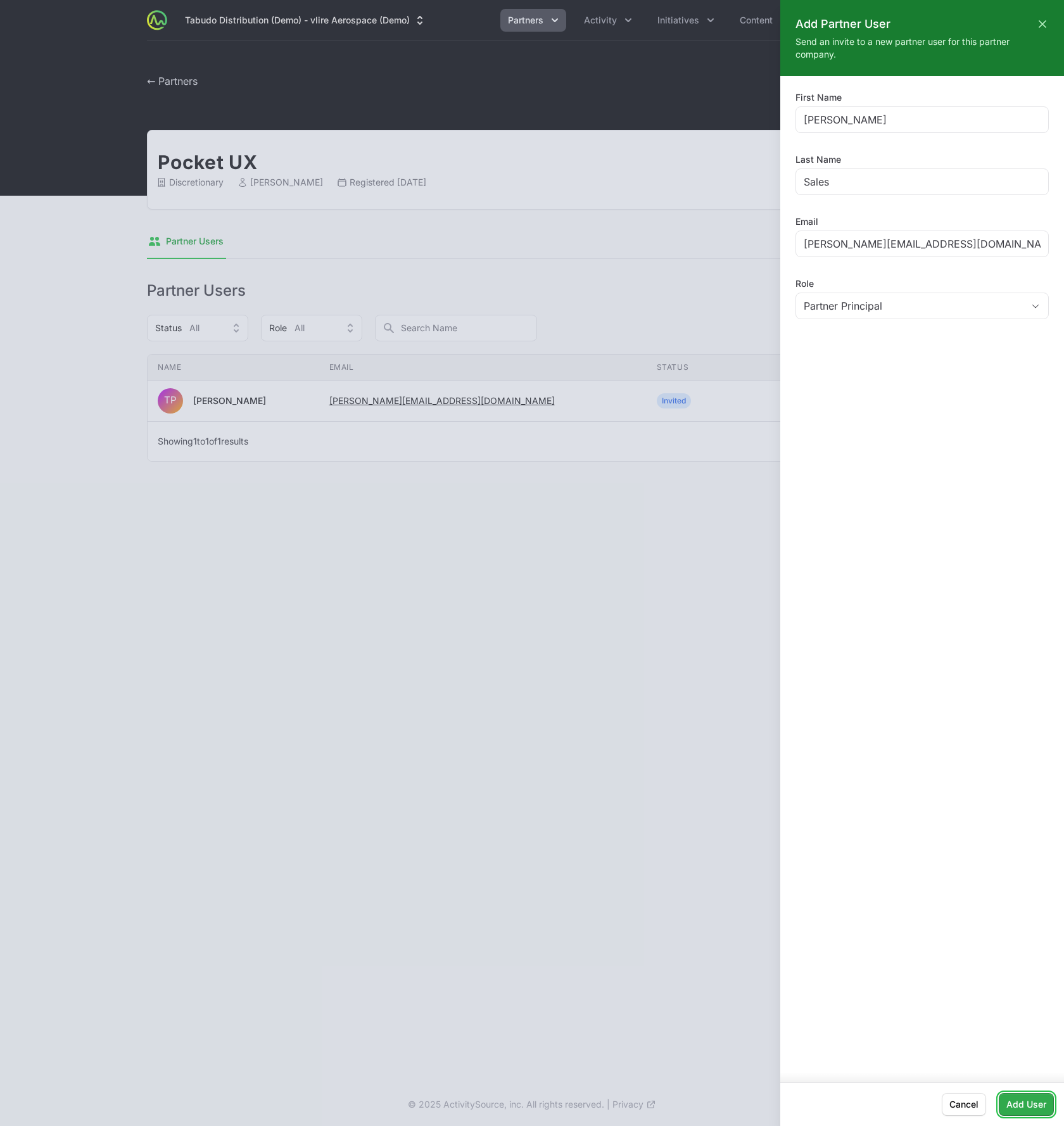
click at [1020, 1105] on span "Add User" at bounding box center [1026, 1104] width 40 height 15
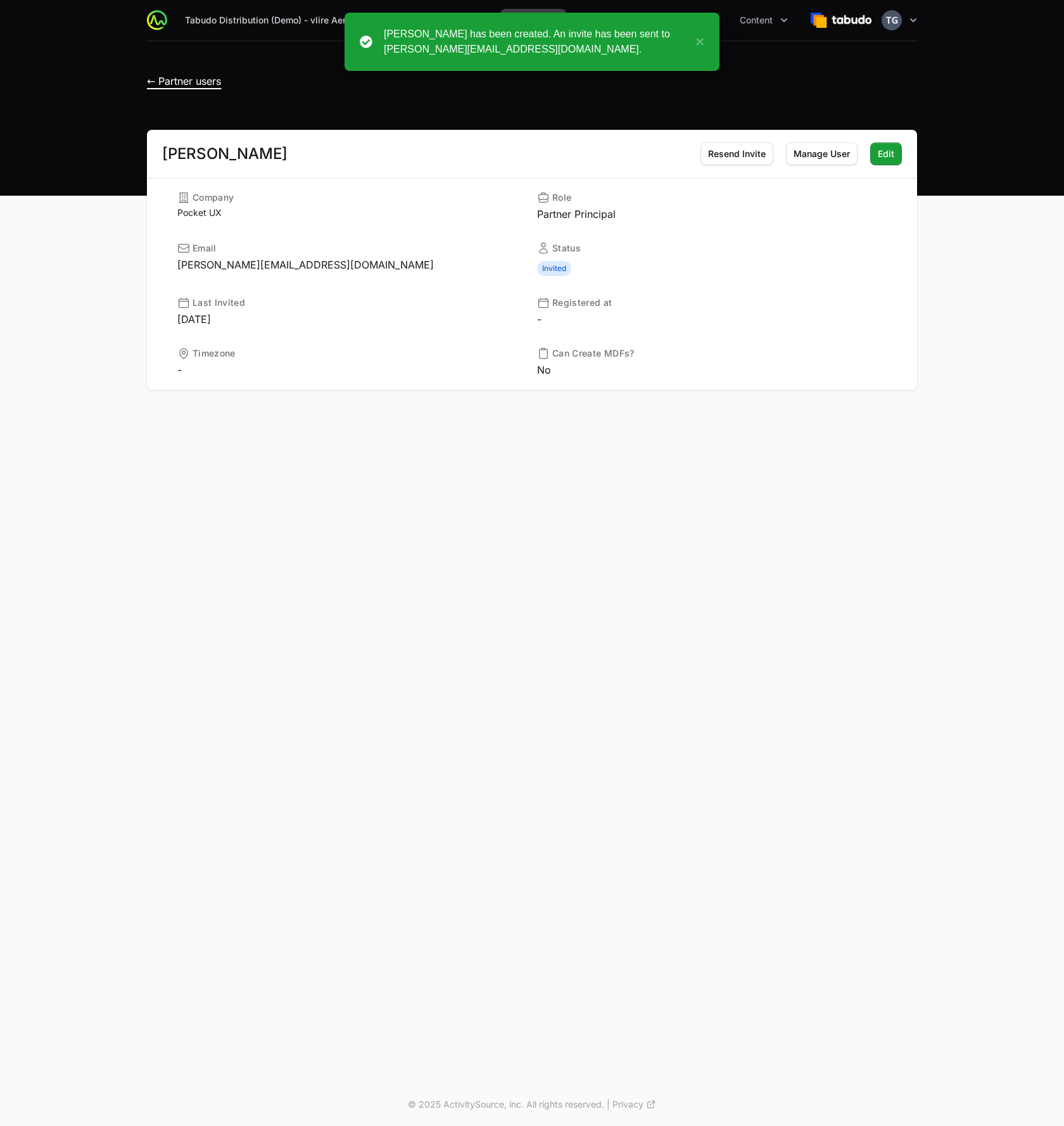
click at [161, 79] on span "← Partner users" at bounding box center [184, 81] width 74 height 13
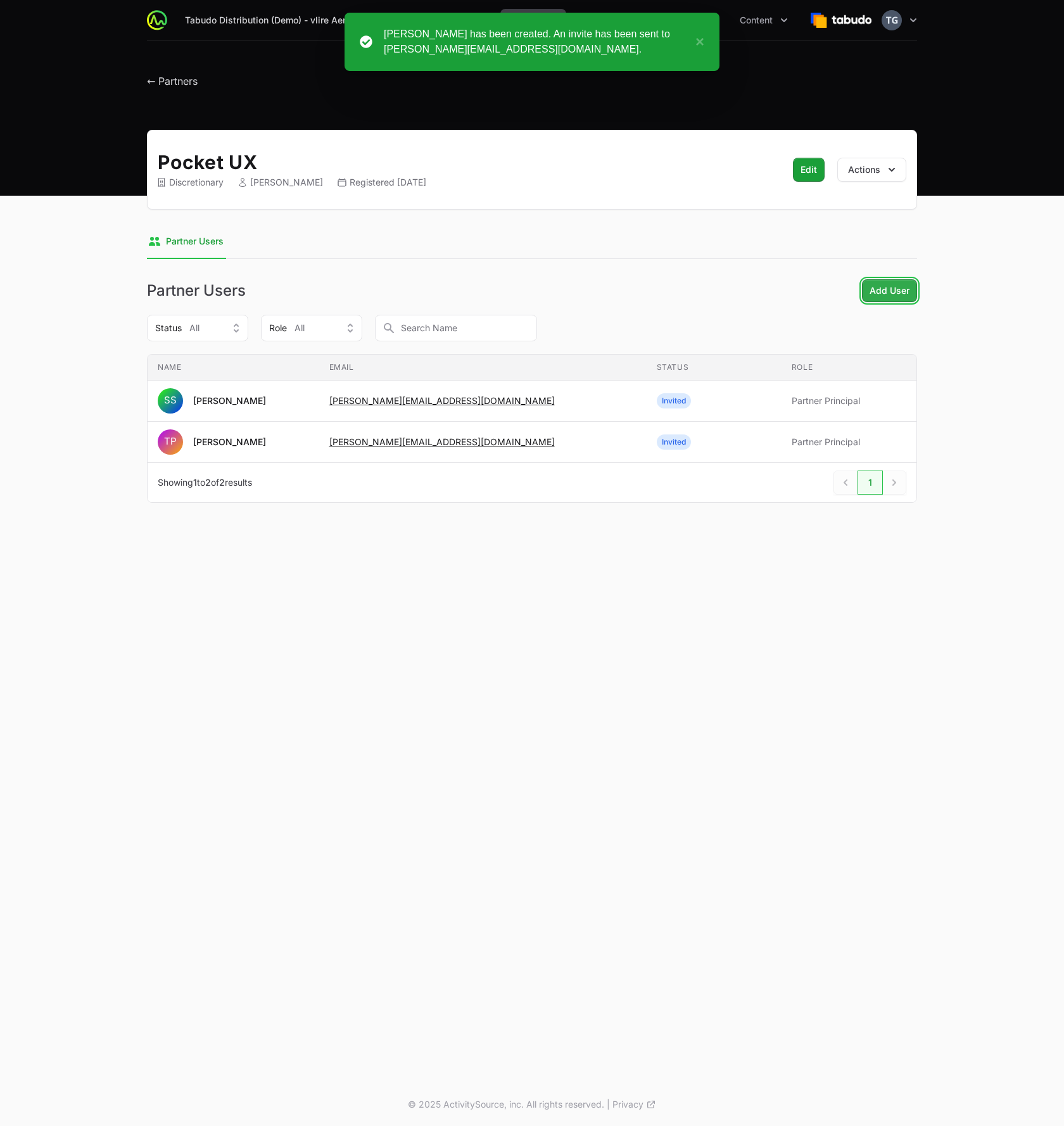
click at [882, 288] on span "Add User" at bounding box center [889, 291] width 40 height 15
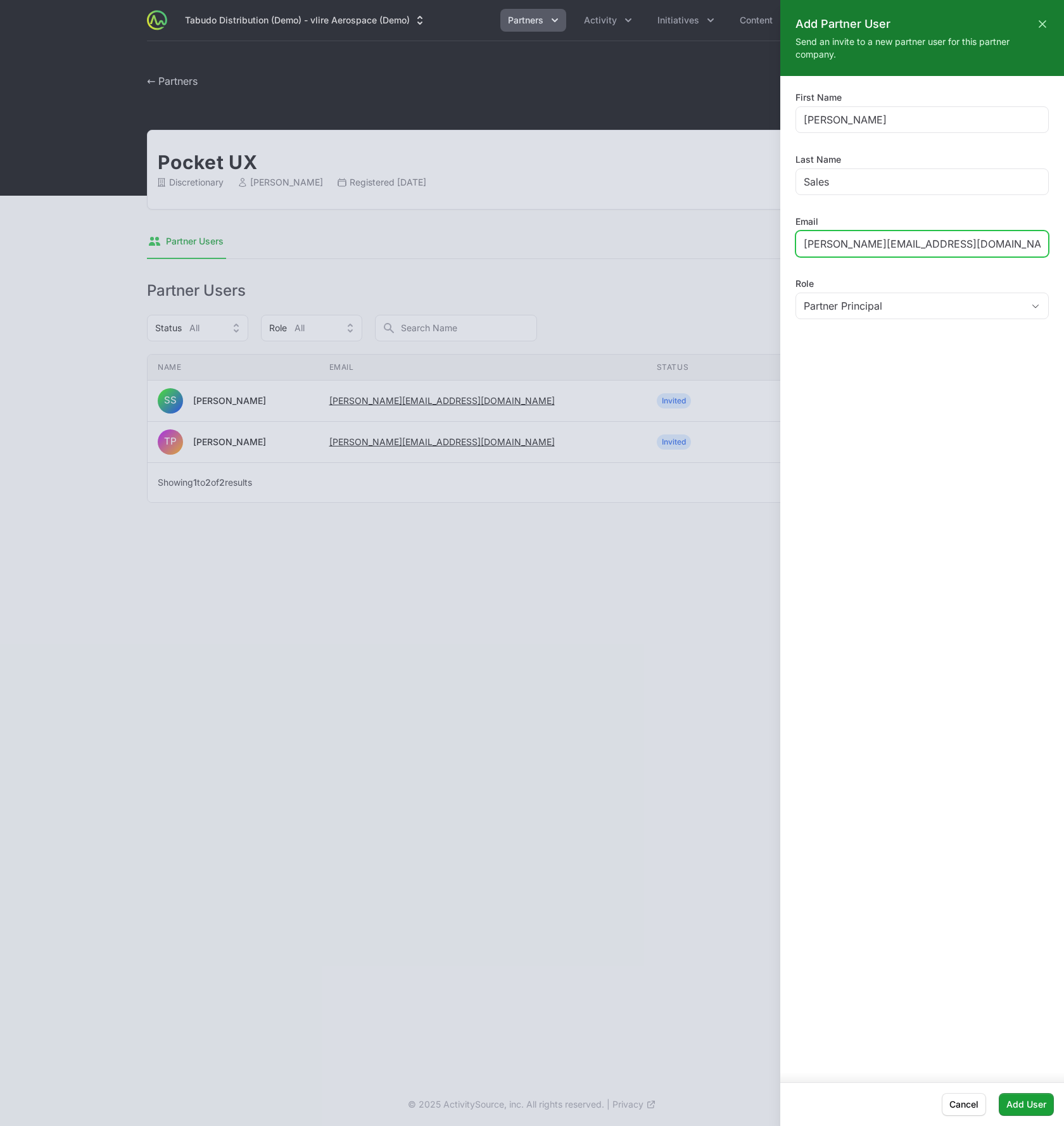
click at [870, 245] on input "timothy+vlire_sales@pocketux.net" at bounding box center [922, 244] width 237 height 15
type input "timothy+vlire_italo@pocketux.net"
type input "Italo"
type input "Engineer"
click at [933, 420] on div "First Name Italo Last Name Engineer Email timothy+vlire_italo@pocketux.net Role…" at bounding box center [922, 574] width 284 height 996
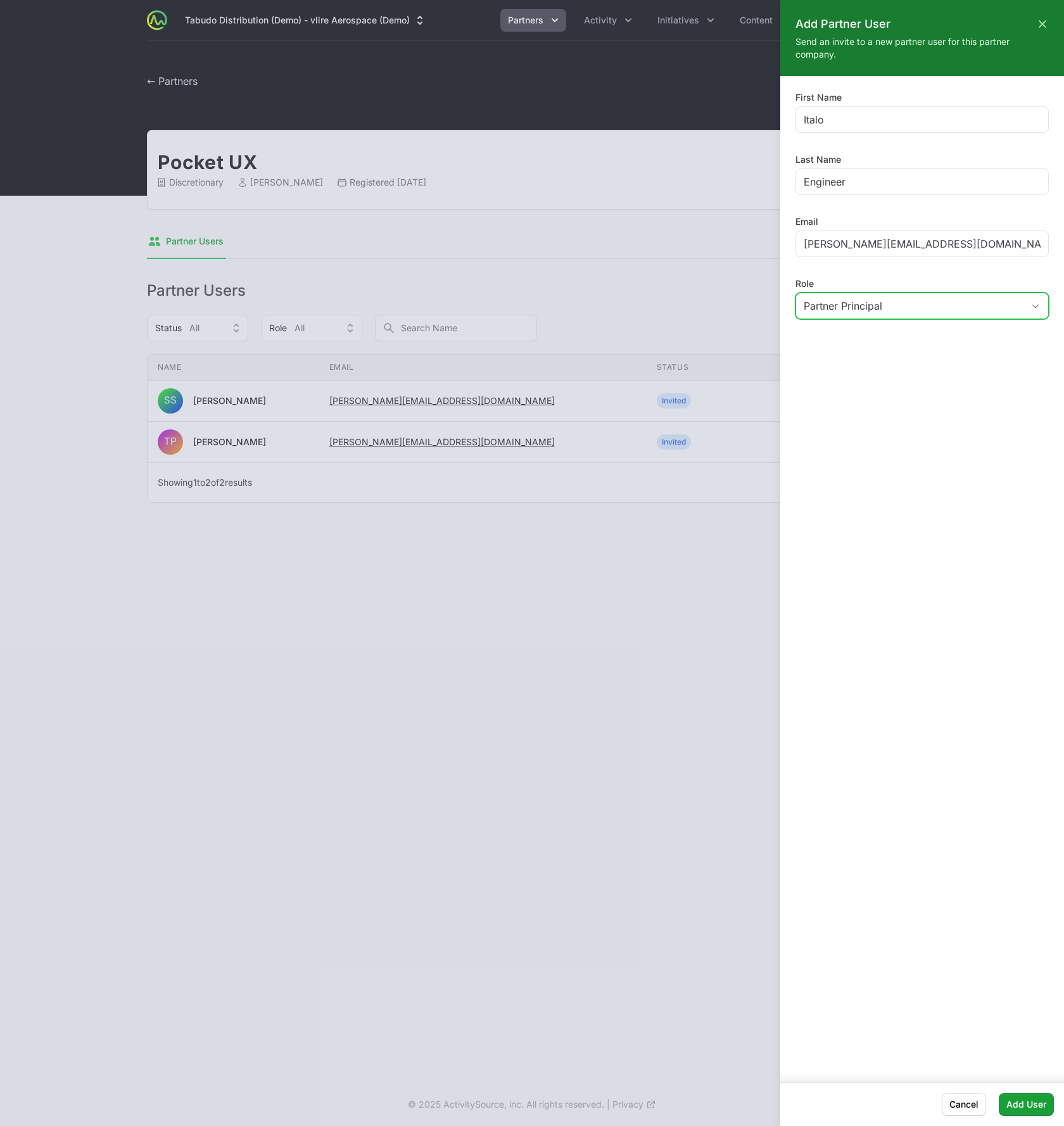
click at [870, 307] on span "Partner Principal" at bounding box center [843, 306] width 79 height 15
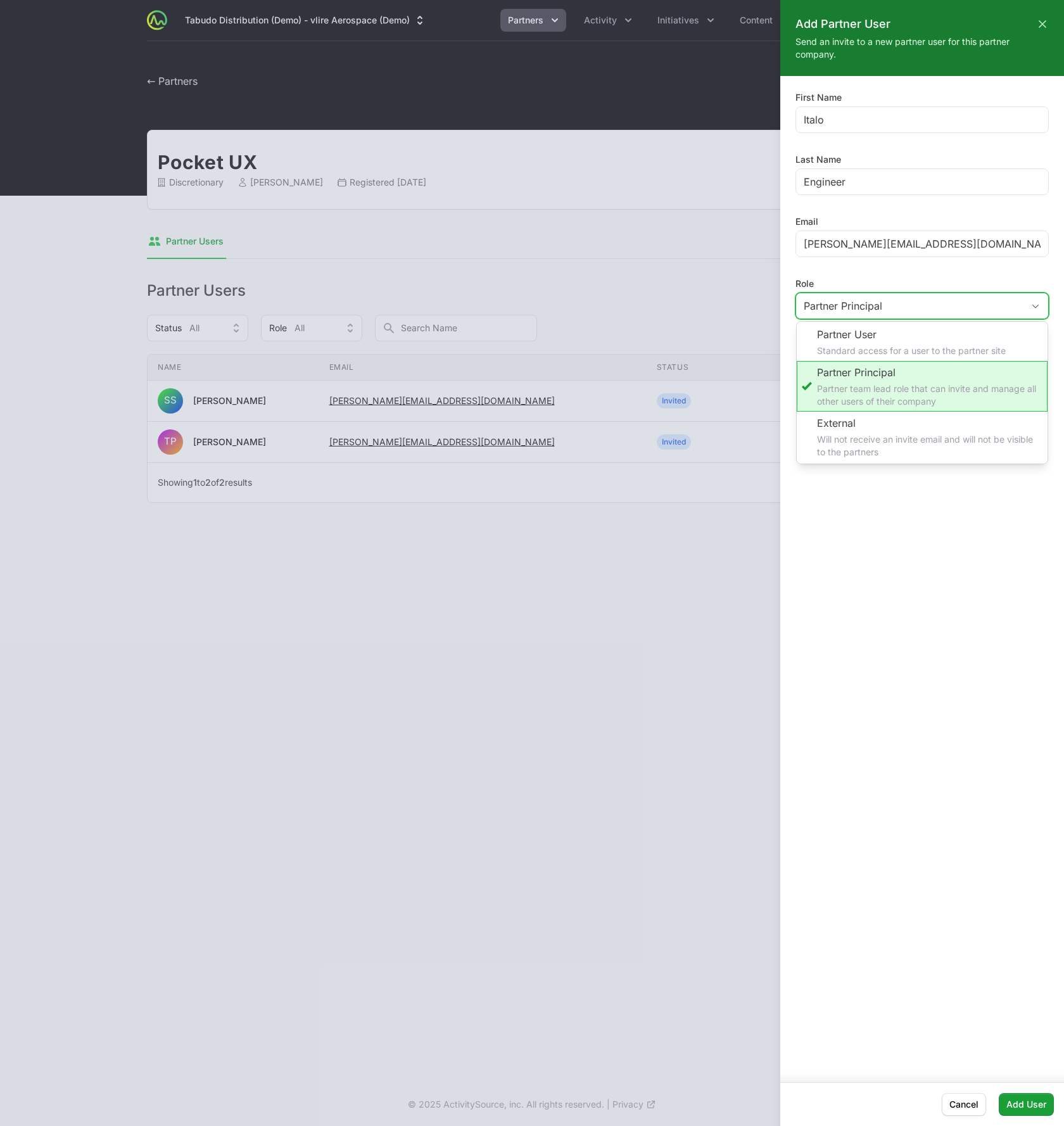
click at [869, 304] on span "Partner Principal" at bounding box center [843, 306] width 79 height 15
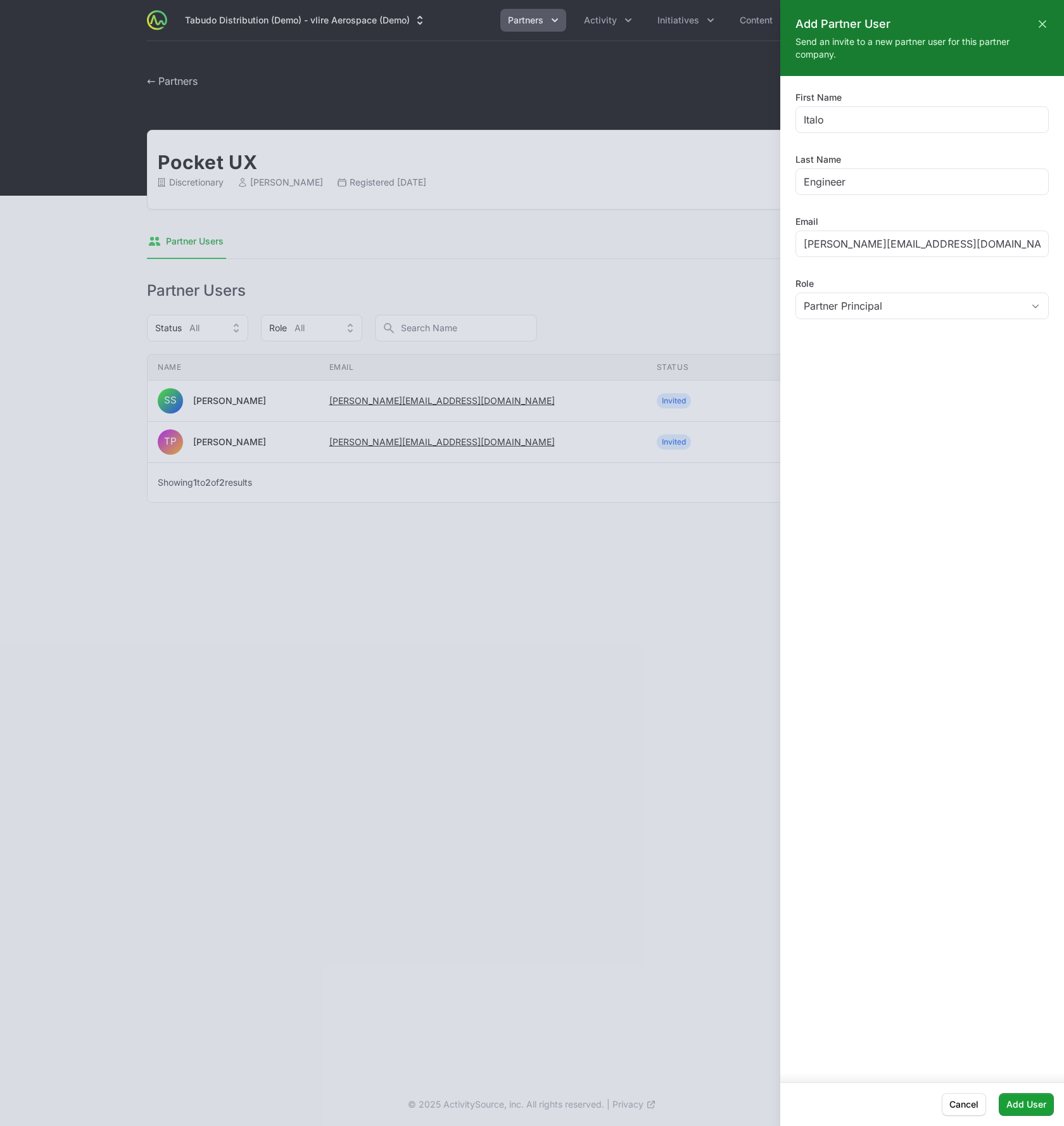
click at [903, 537] on div "First Name Italo Last Name Engineer Email timothy+vlire_italo@pocketux.net Role…" at bounding box center [922, 574] width 284 height 996
click at [873, 308] on span "Partner Principal" at bounding box center [843, 306] width 79 height 15
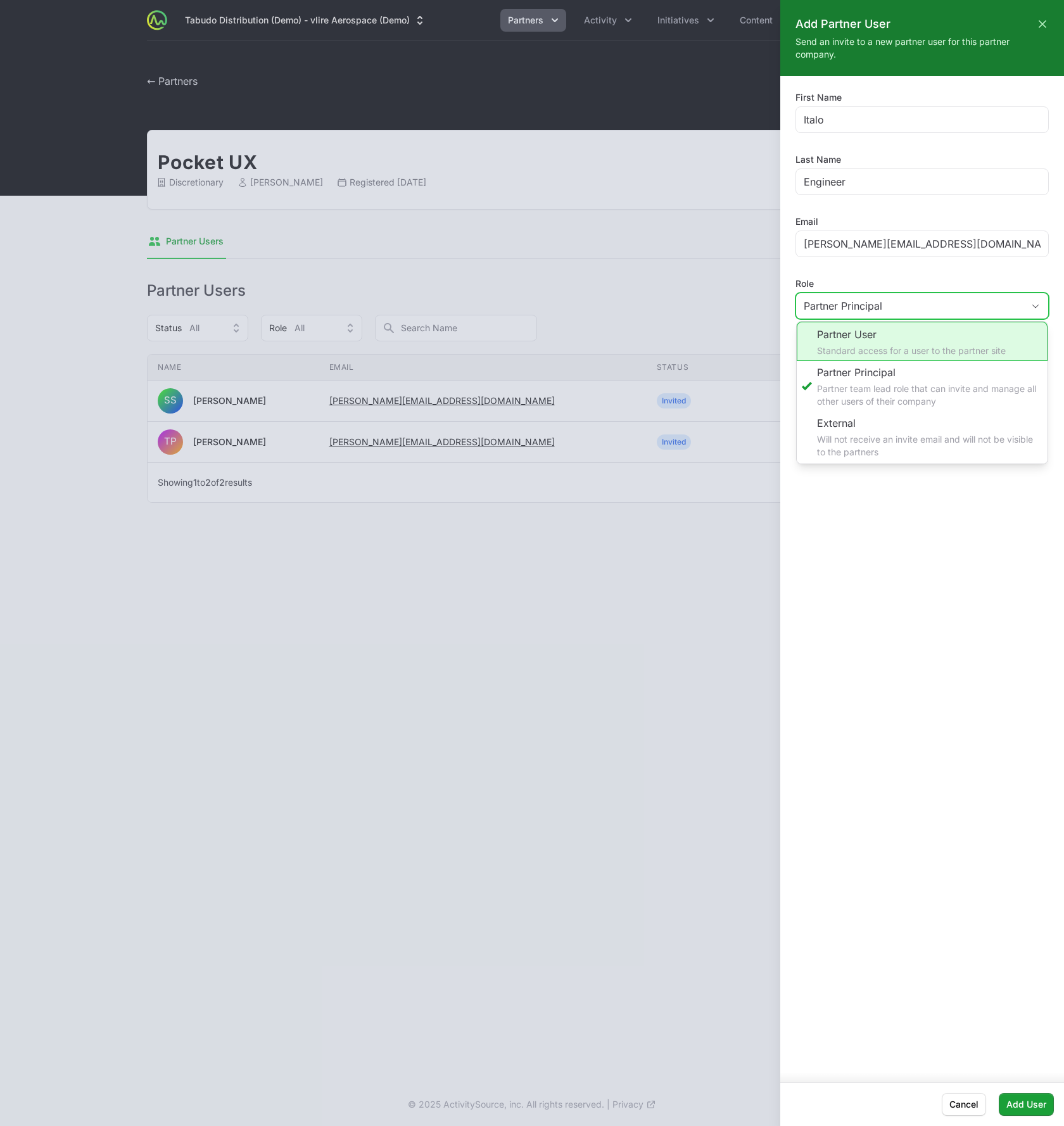
click at [875, 343] on li "Partner User Standard access for a user to the partner site" at bounding box center [922, 341] width 251 height 39
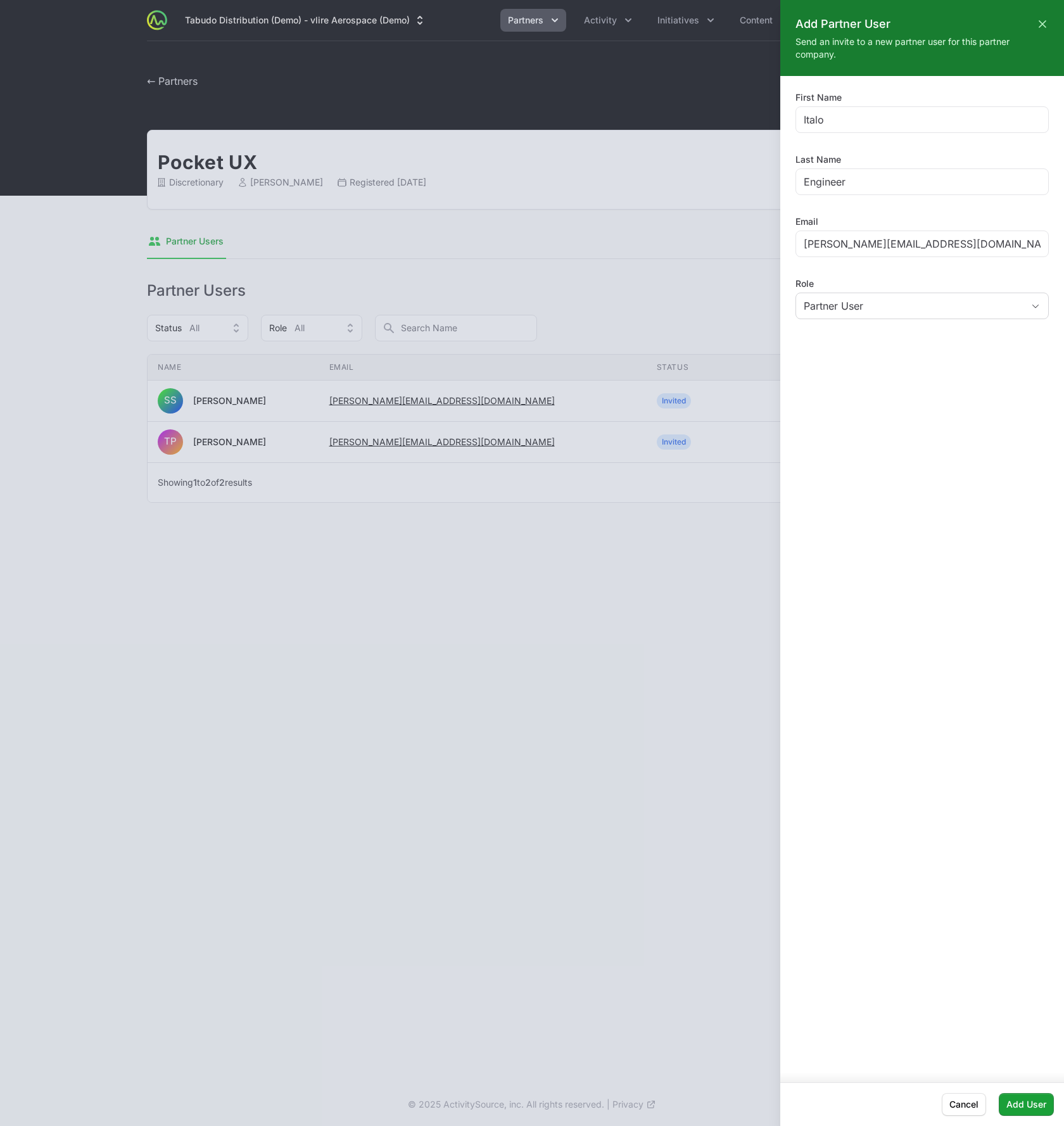
click at [880, 488] on div "First Name Italo Last Name Engineer Email timothy+vlire_italo@pocketux.net Role…" at bounding box center [922, 574] width 284 height 996
click at [1018, 1106] on span "Add User" at bounding box center [1026, 1104] width 40 height 15
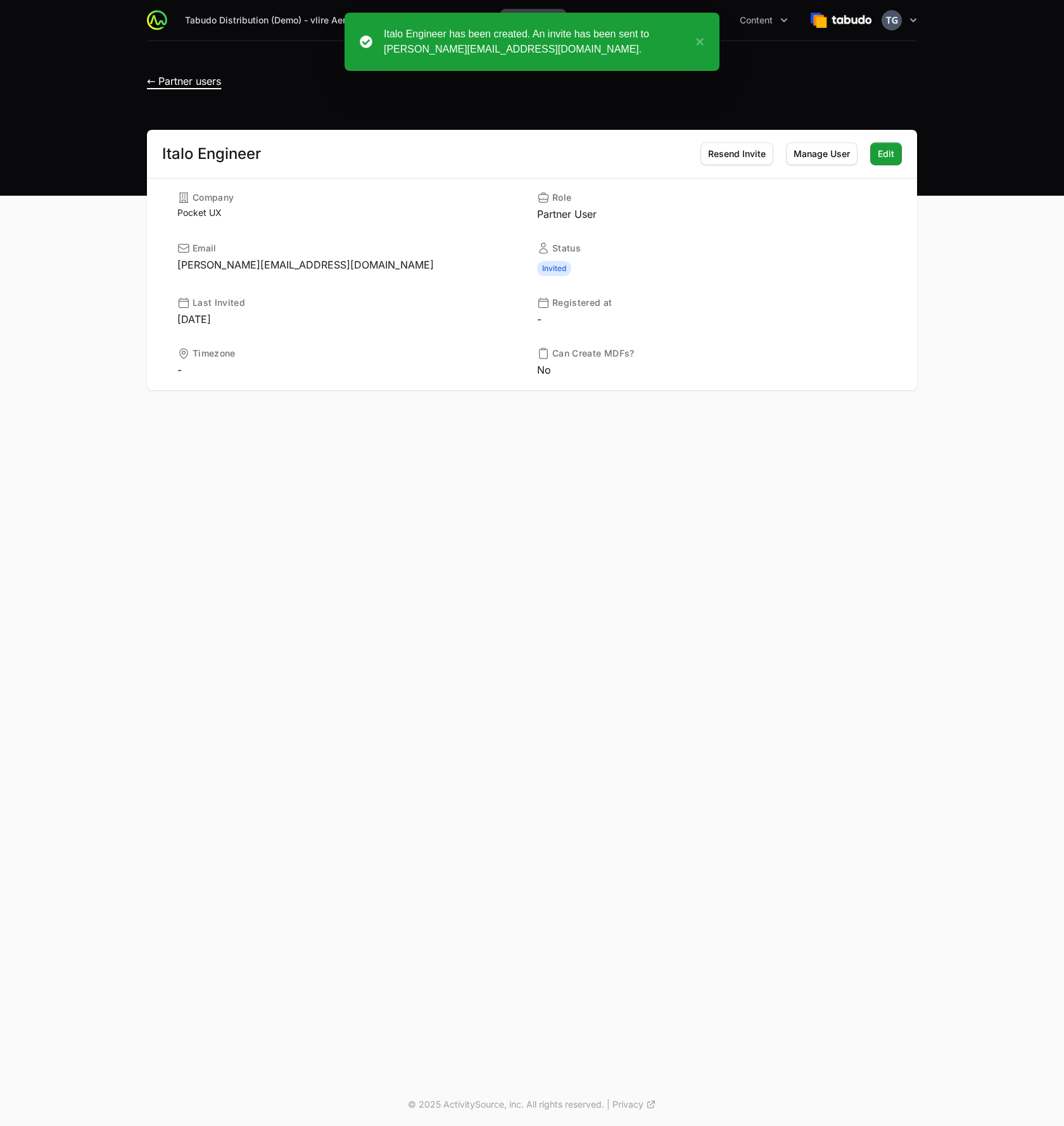
click at [205, 79] on span "← Partner users" at bounding box center [184, 81] width 74 height 13
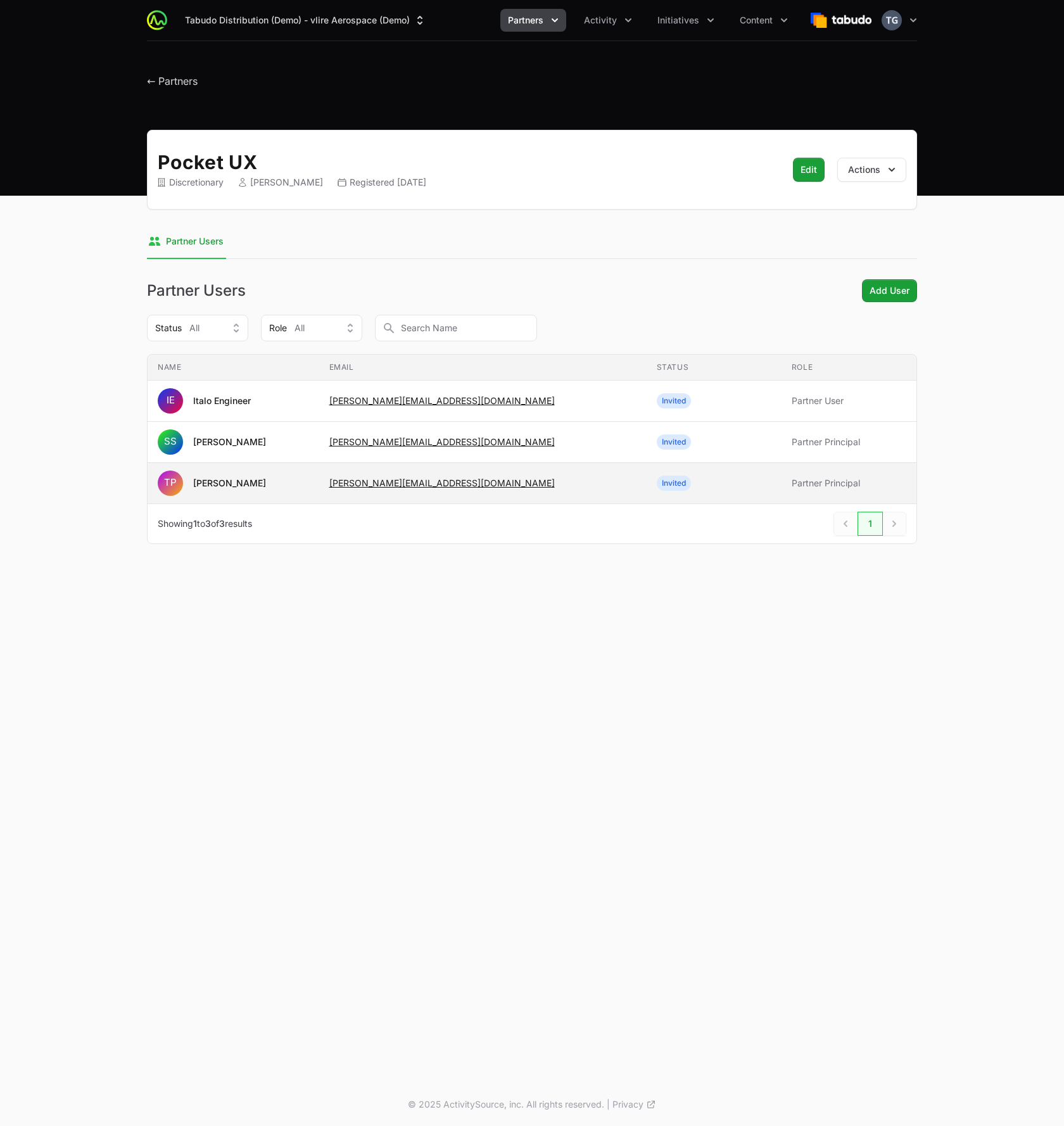
drag, startPoint x: 332, startPoint y: 484, endPoint x: 509, endPoint y: 483, distance: 177.0
click at [509, 483] on tr "Name TP Timothy Pocket Email timothy+vliredemo@pocketux.net Status Invited Role…" at bounding box center [532, 483] width 768 height 41
copy tr "Email timothy+vliredemo@pocketux.net"
